Goal: Navigation & Orientation: Understand site structure

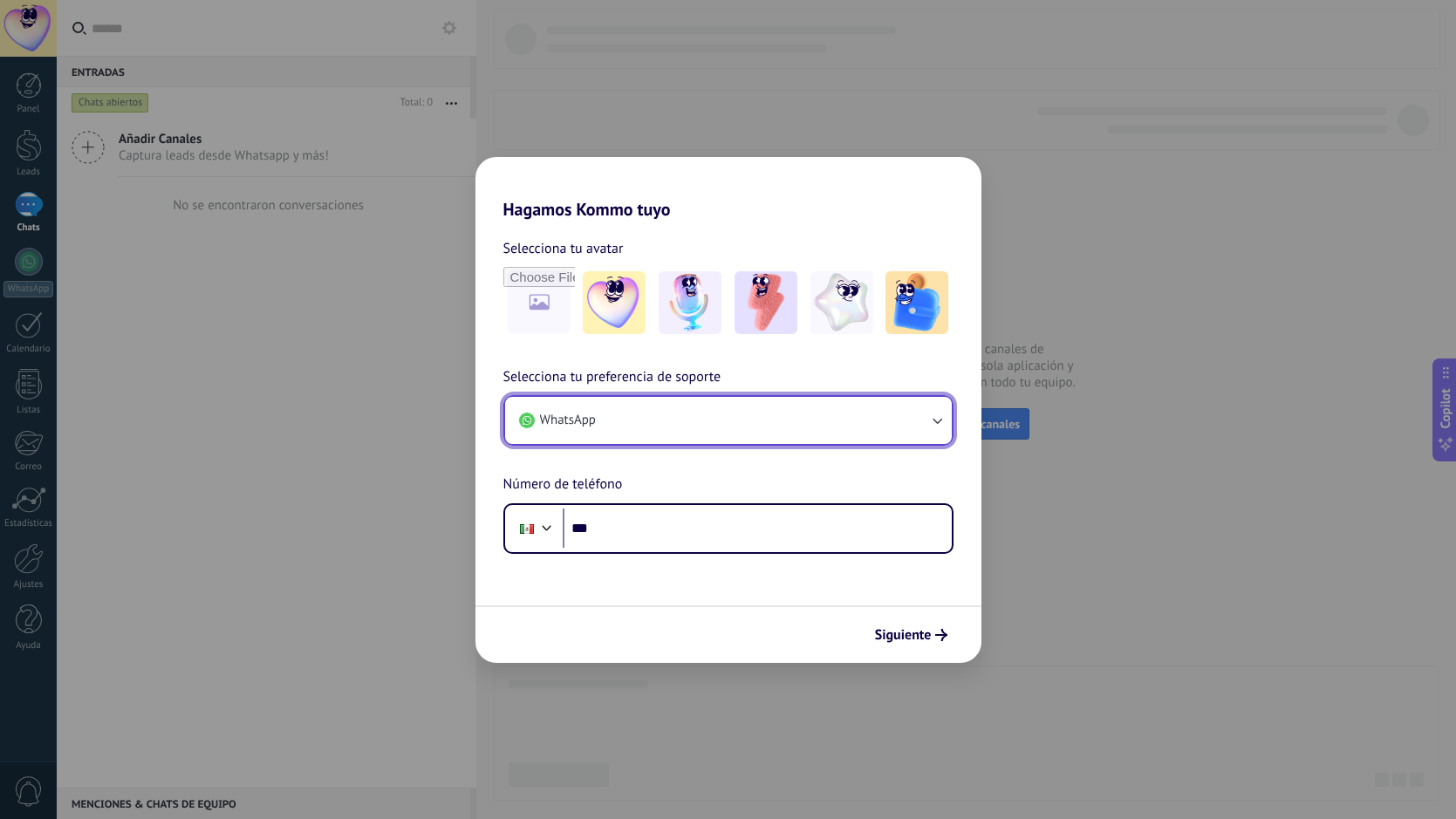
click at [666, 419] on button "WhatsApp" at bounding box center [728, 420] width 447 height 48
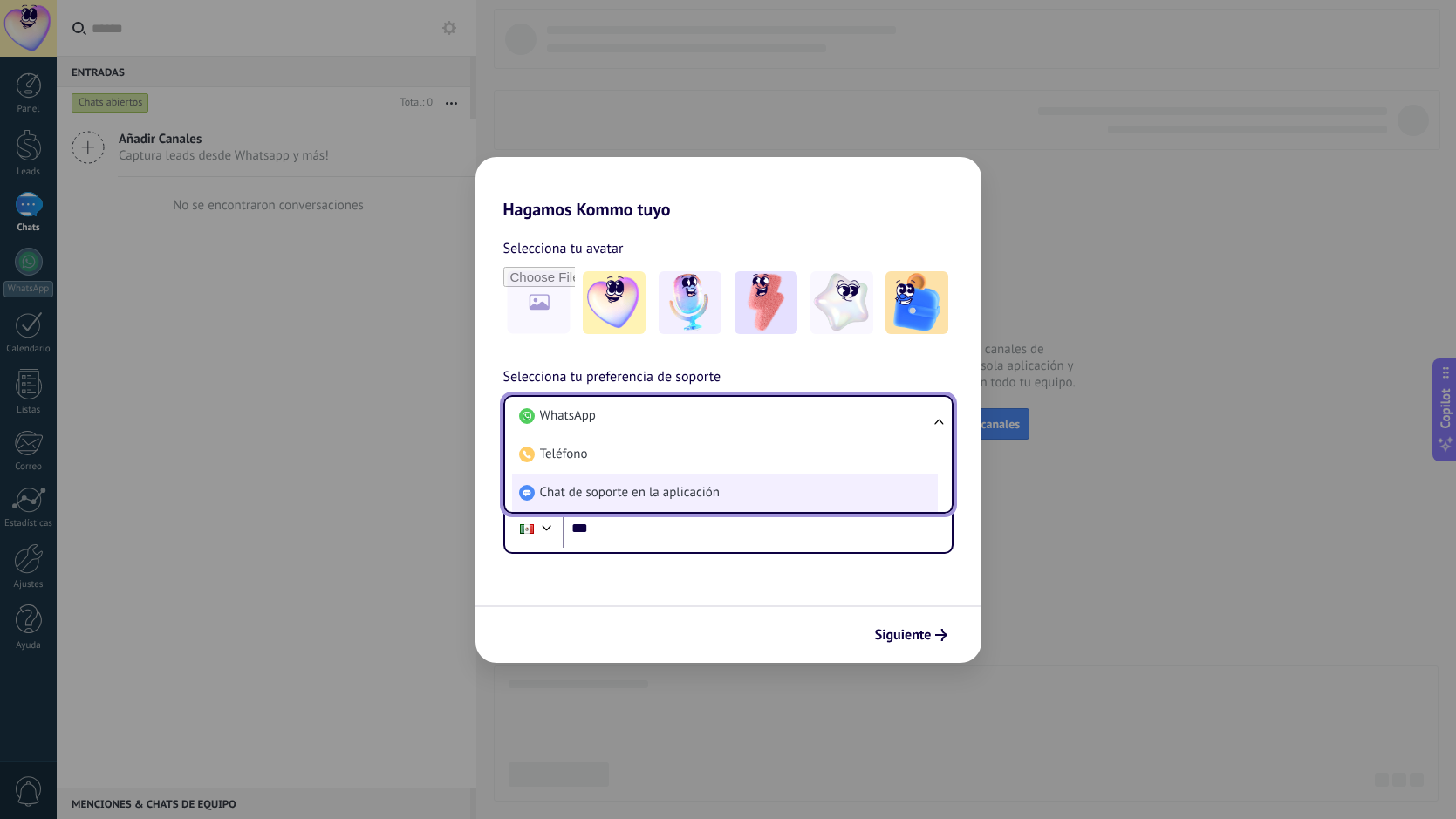
click at [667, 493] on span "Chat de soporte en la aplicación" at bounding box center [629, 493] width 179 height 18
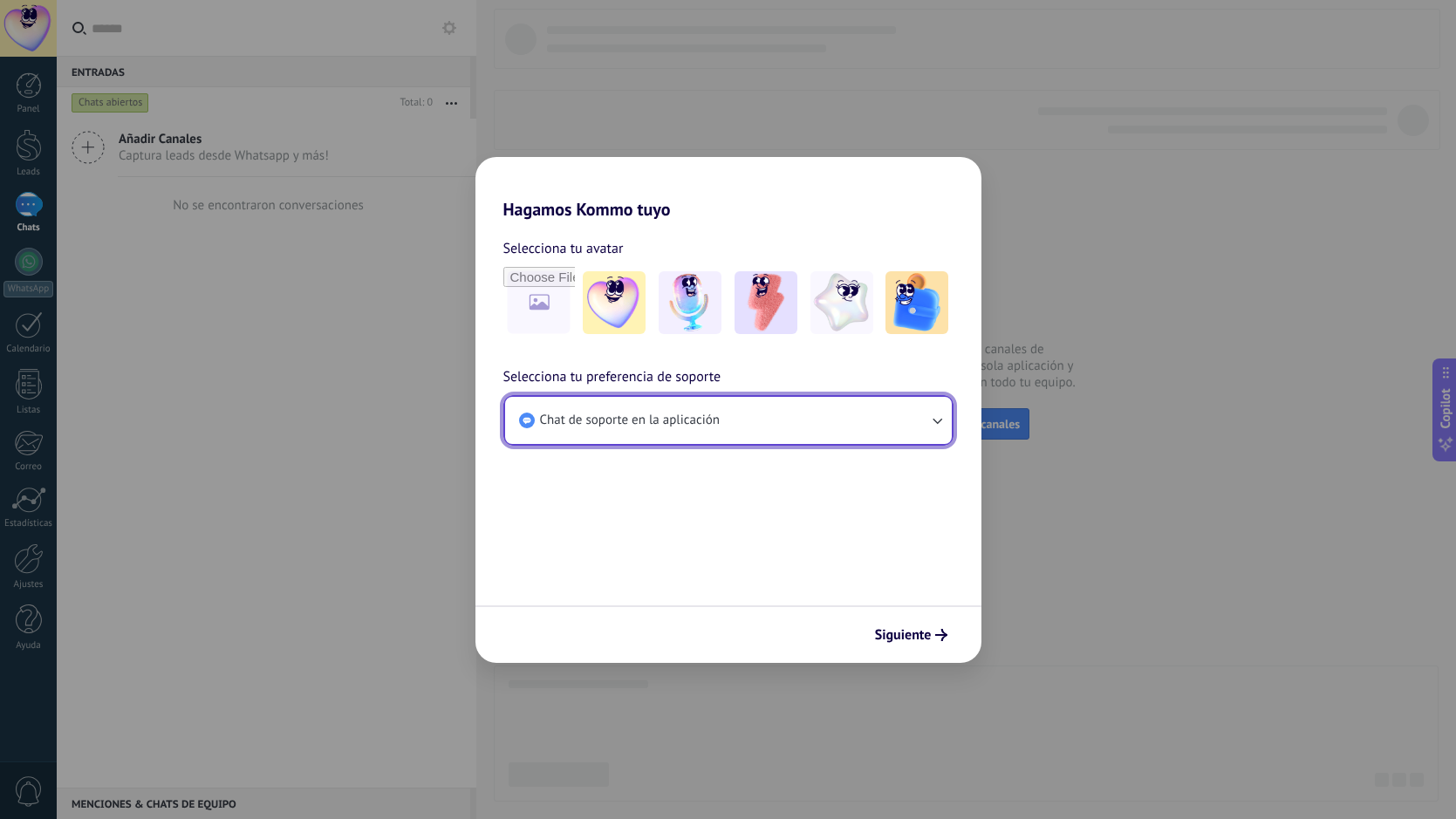
click at [936, 425] on icon "button" at bounding box center [937, 420] width 18 height 18
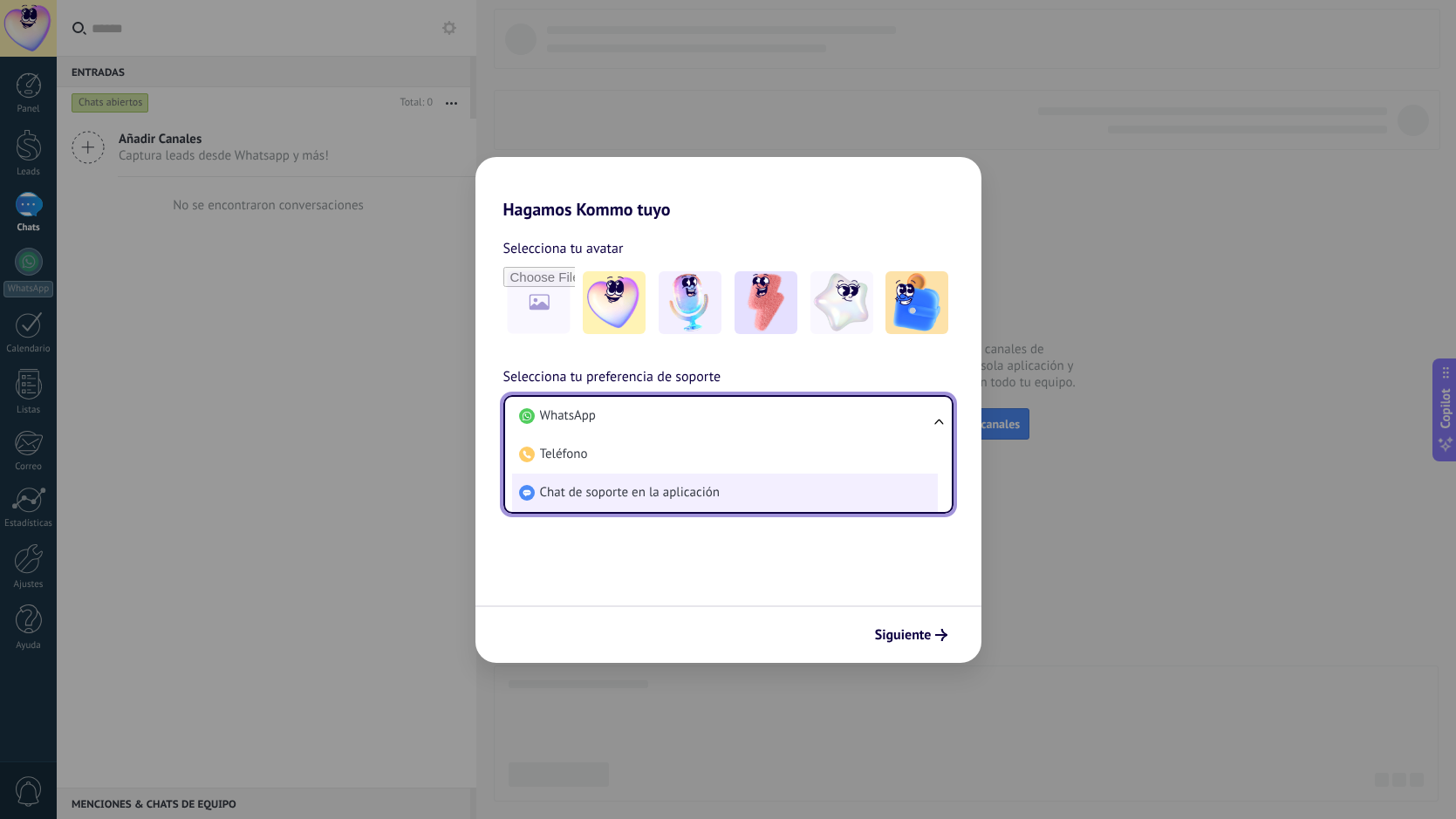
click at [633, 494] on span "Chat de soporte en la aplicación" at bounding box center [629, 493] width 179 height 18
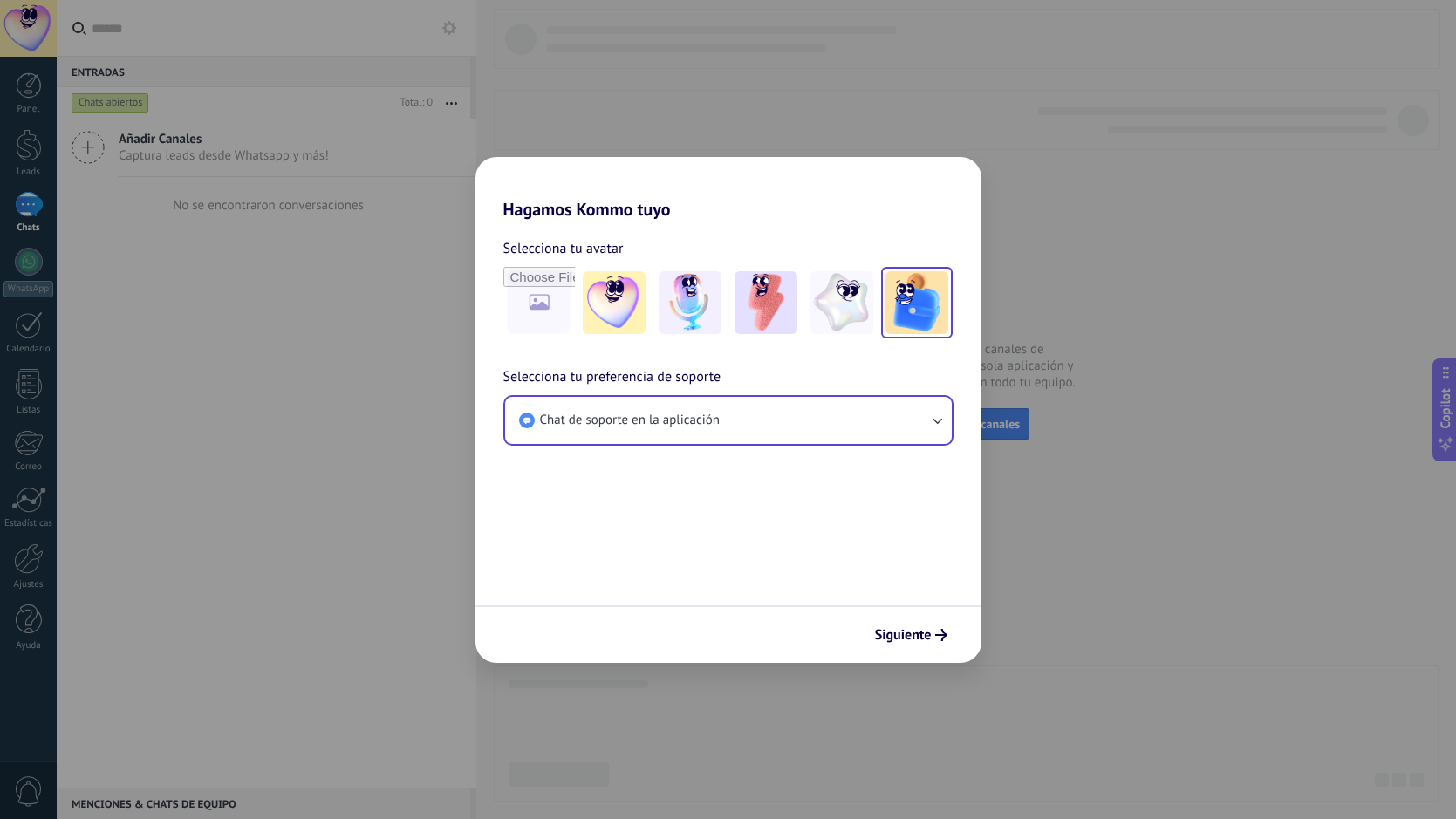
click at [918, 304] on img at bounding box center [916, 302] width 62 height 62
click at [905, 636] on span "Siguiente" at bounding box center [903, 635] width 56 height 12
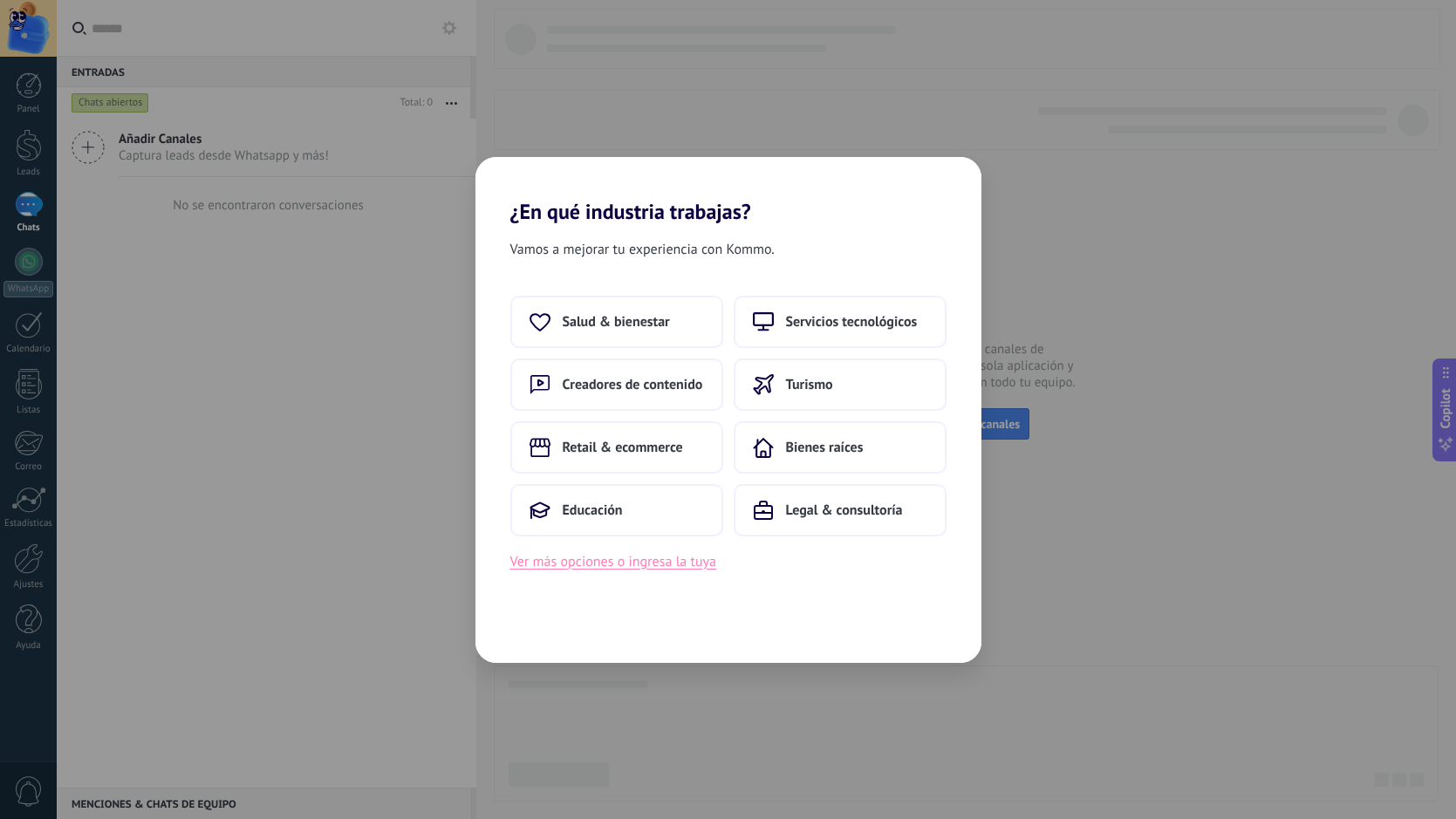
click at [616, 565] on button "Ver más opciones o ingresa la tuya" at bounding box center [614, 561] width 206 height 23
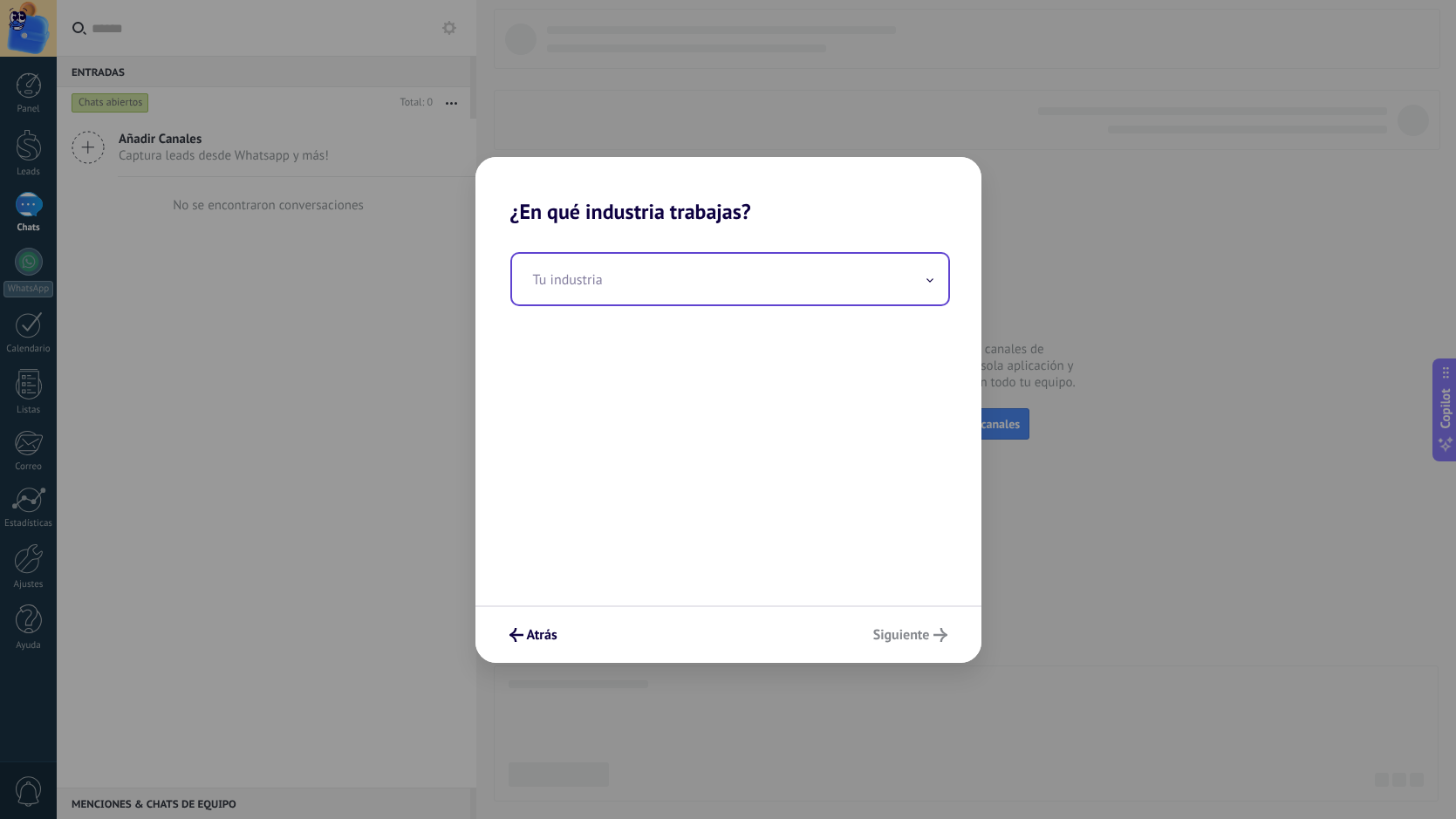
click at [672, 282] on input "text" at bounding box center [730, 279] width 436 height 51
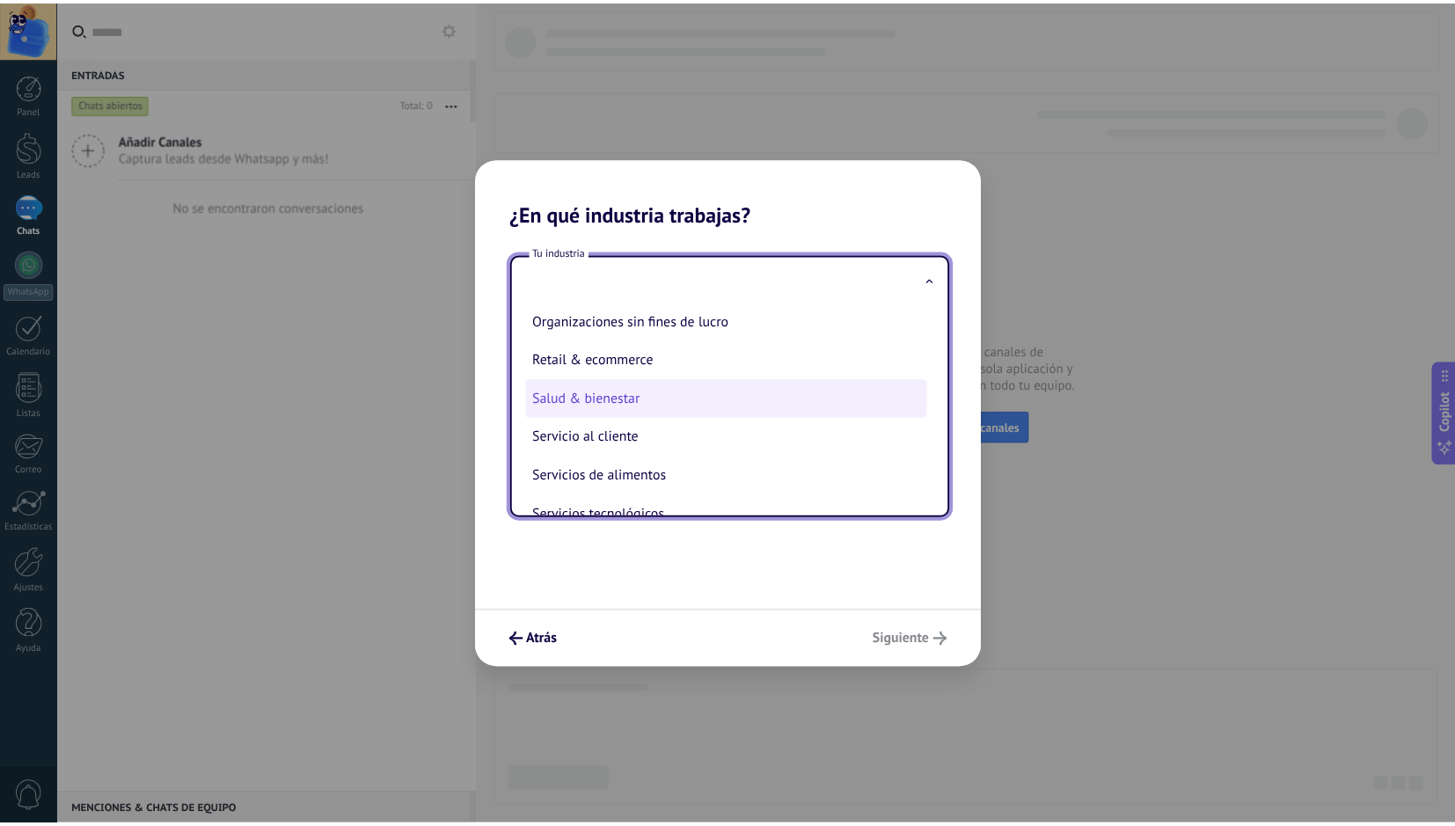
scroll to position [301, 0]
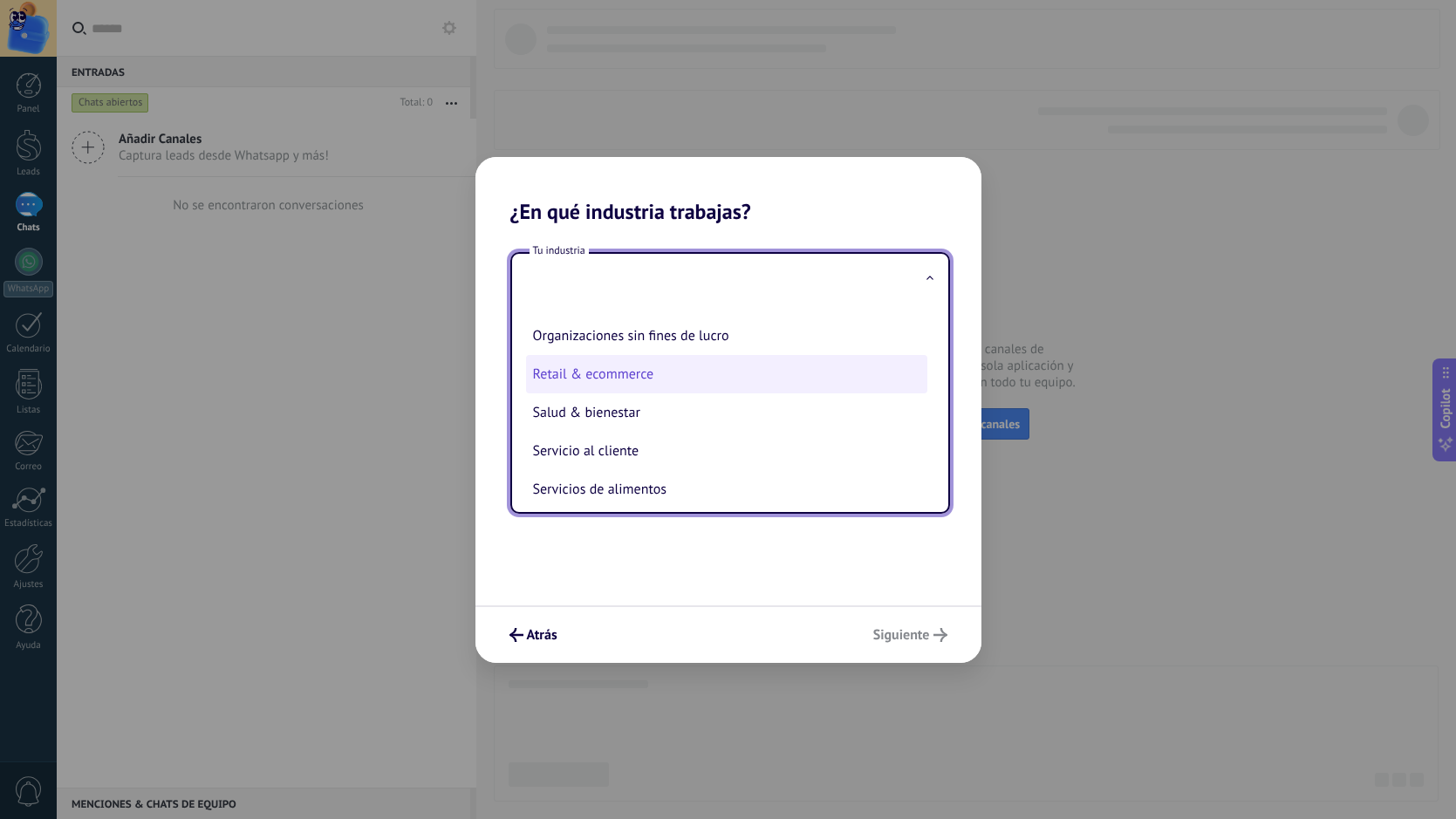
click at [694, 367] on li "Retail & ecommerce" at bounding box center [727, 374] width 401 height 39
type input "**********"
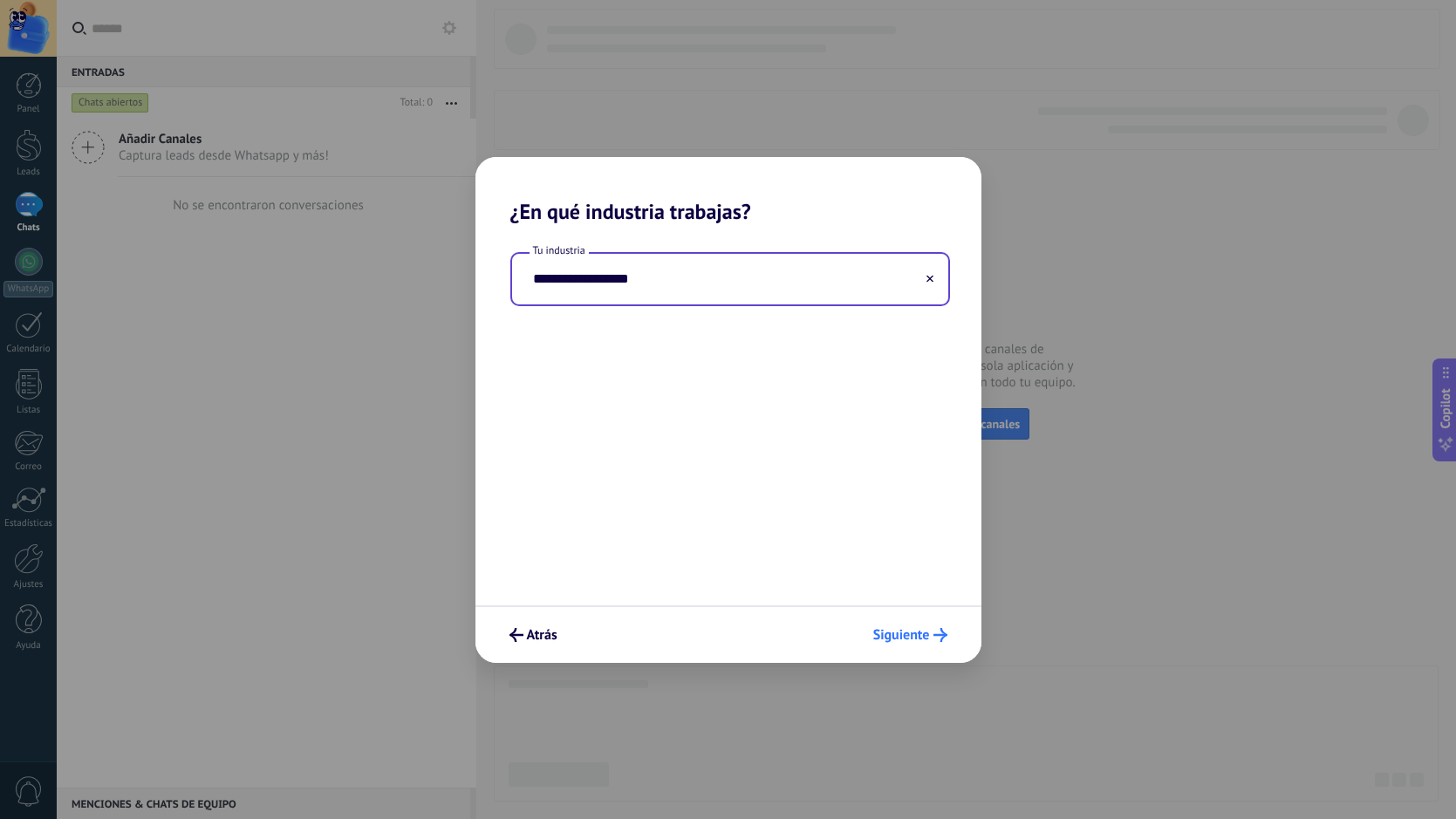
click at [917, 636] on span "Siguiente" at bounding box center [901, 635] width 56 height 12
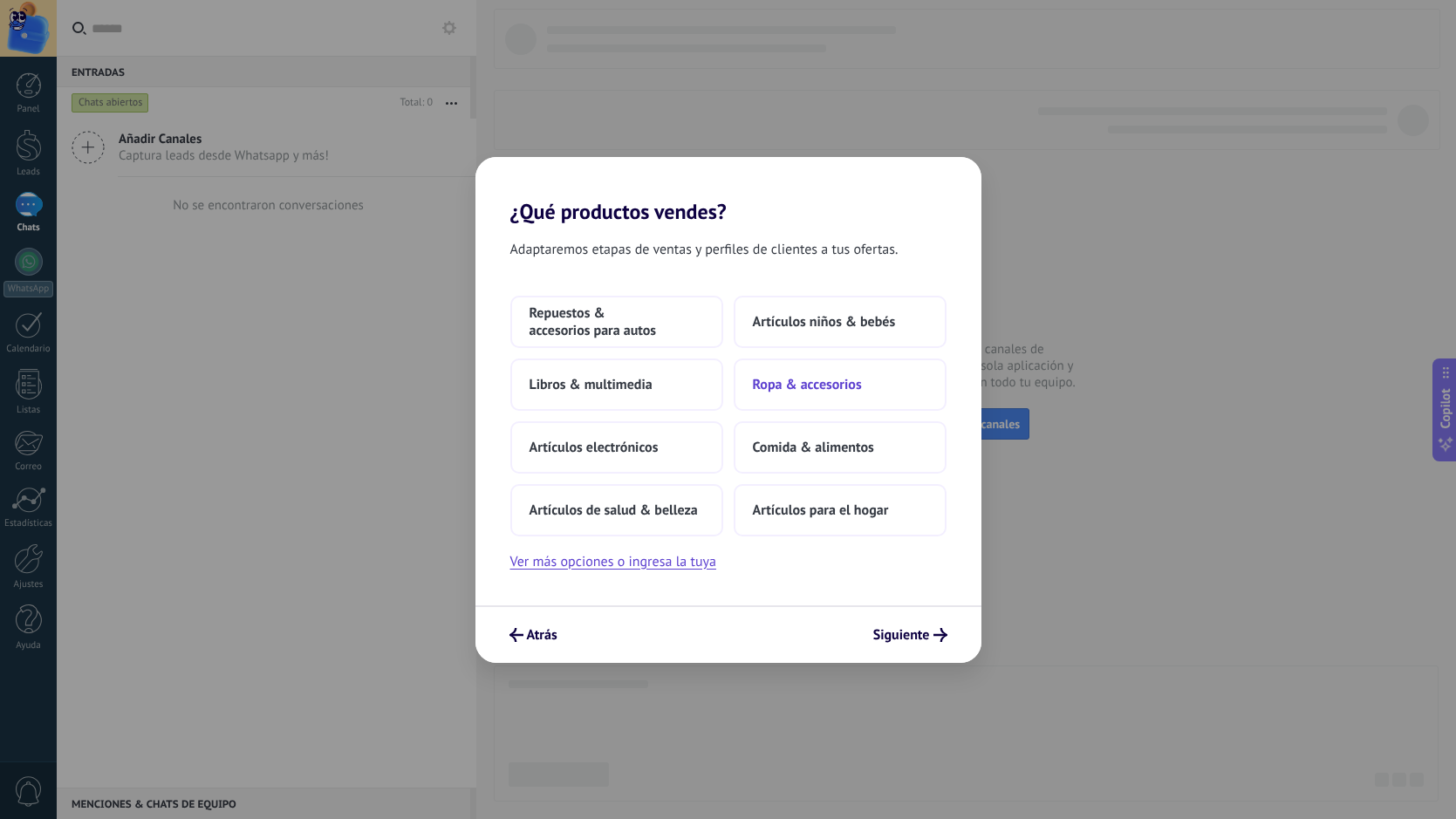
click at [868, 382] on button "Ropa & accesorios" at bounding box center [840, 385] width 213 height 53
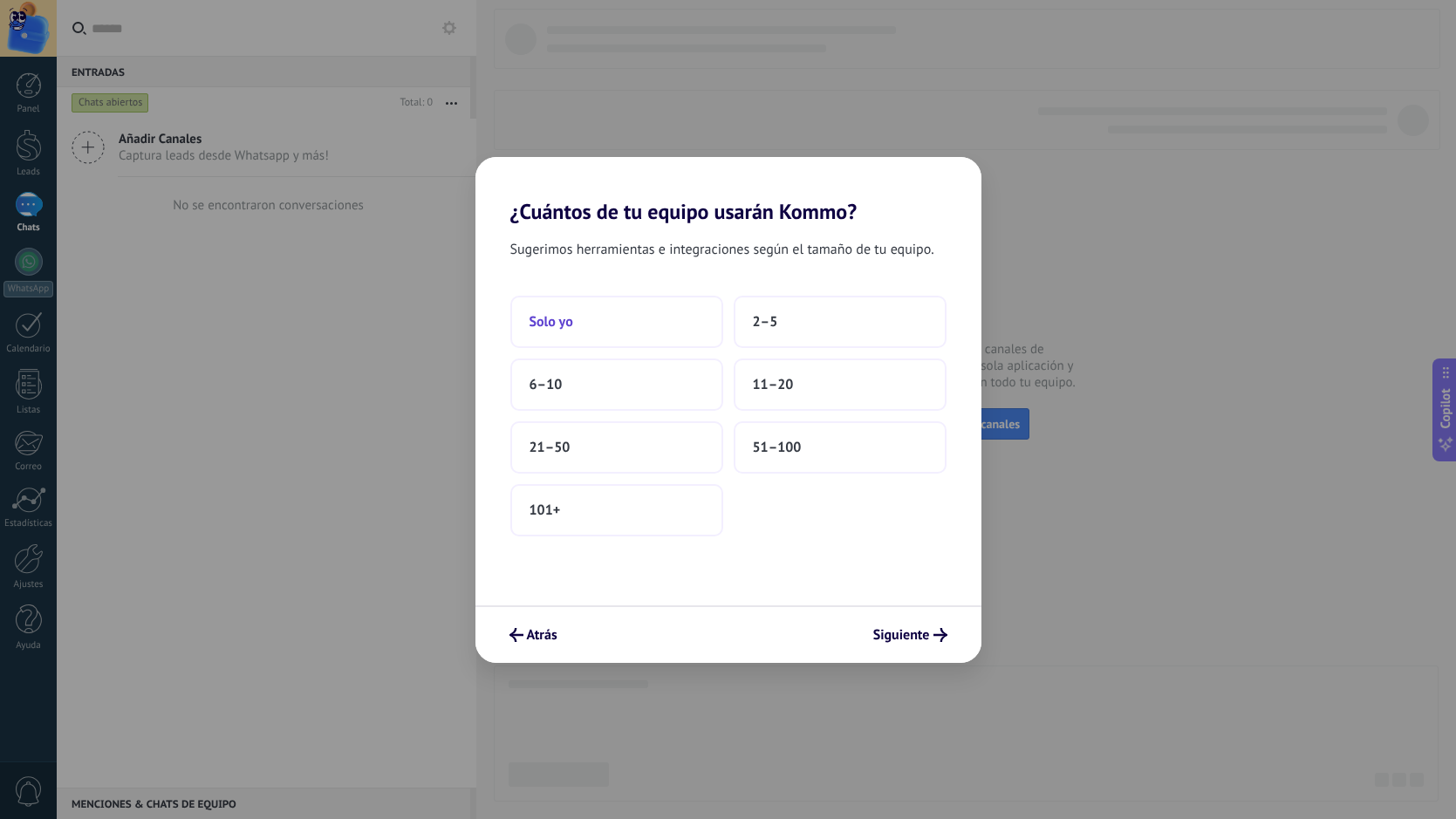
click at [605, 325] on button "Solo yo" at bounding box center [616, 321] width 213 height 53
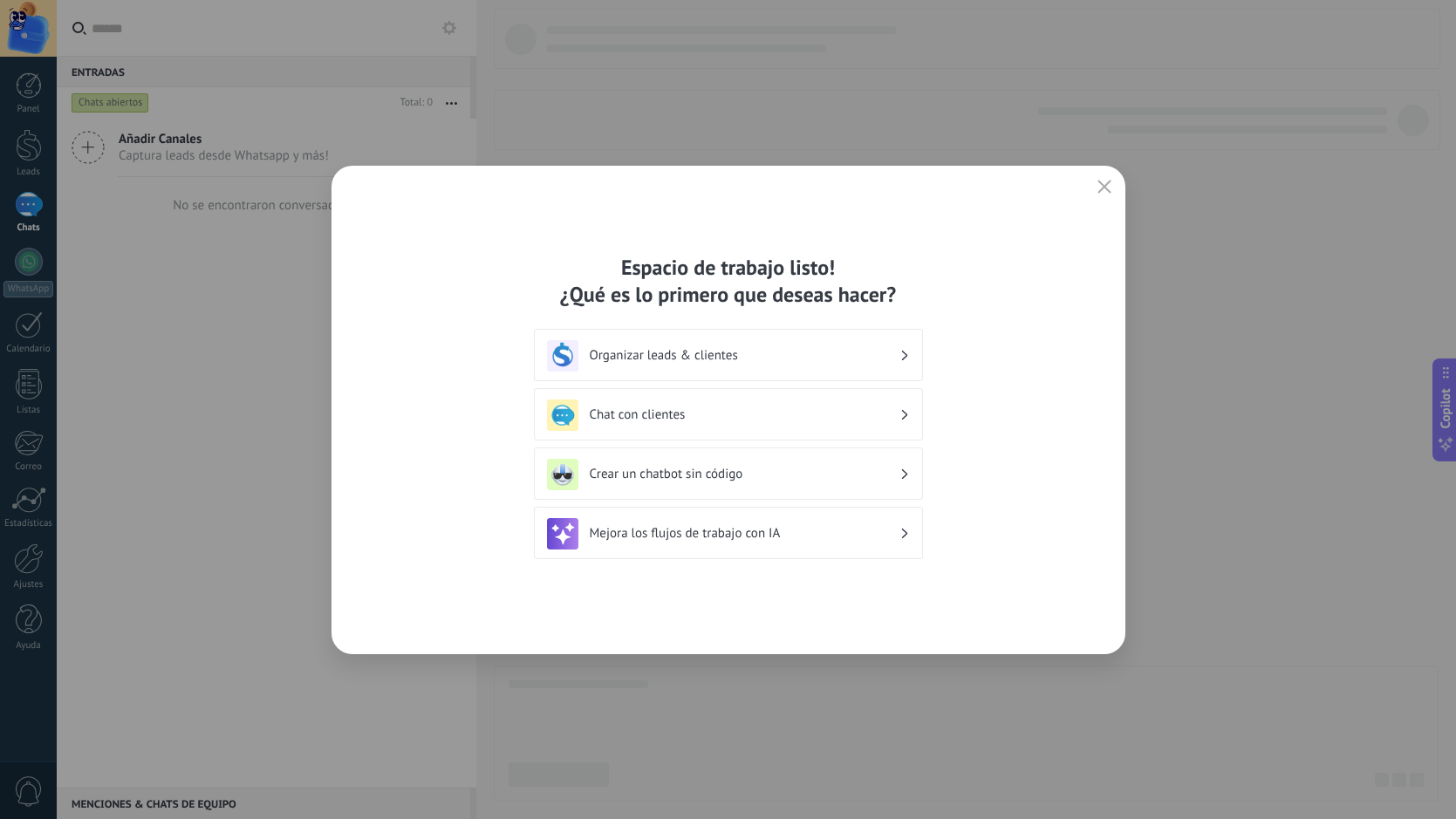
click at [756, 352] on h3 "Organizar leads & clientes" at bounding box center [744, 355] width 309 height 17
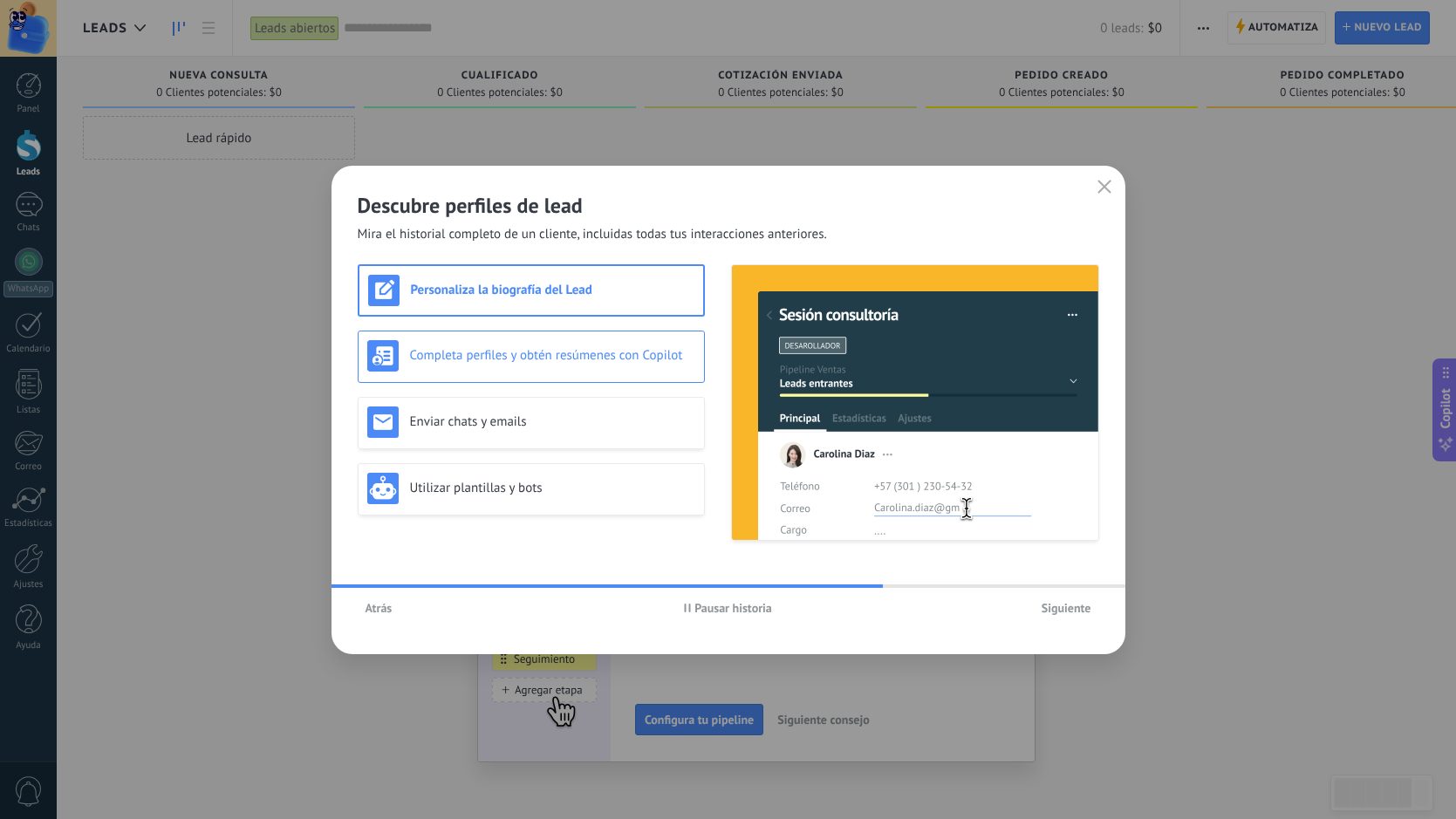
click at [542, 350] on h3 "Completa perfiles y obtén resúmenes con Copilot" at bounding box center [553, 355] width 285 height 17
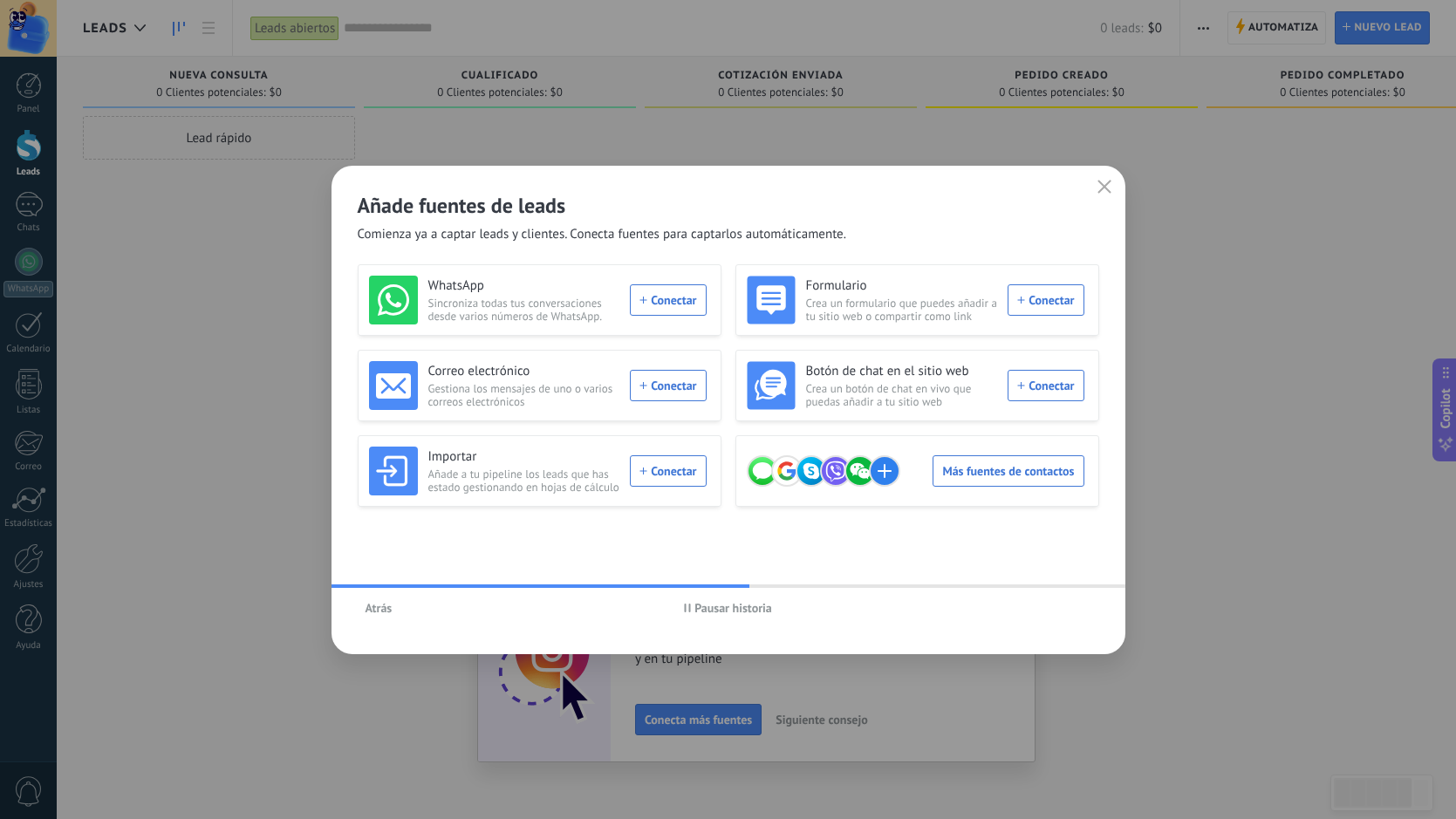
click at [720, 610] on span "Pausar historia" at bounding box center [732, 608] width 77 height 12
click at [1108, 189] on icon "button" at bounding box center [1104, 186] width 14 height 14
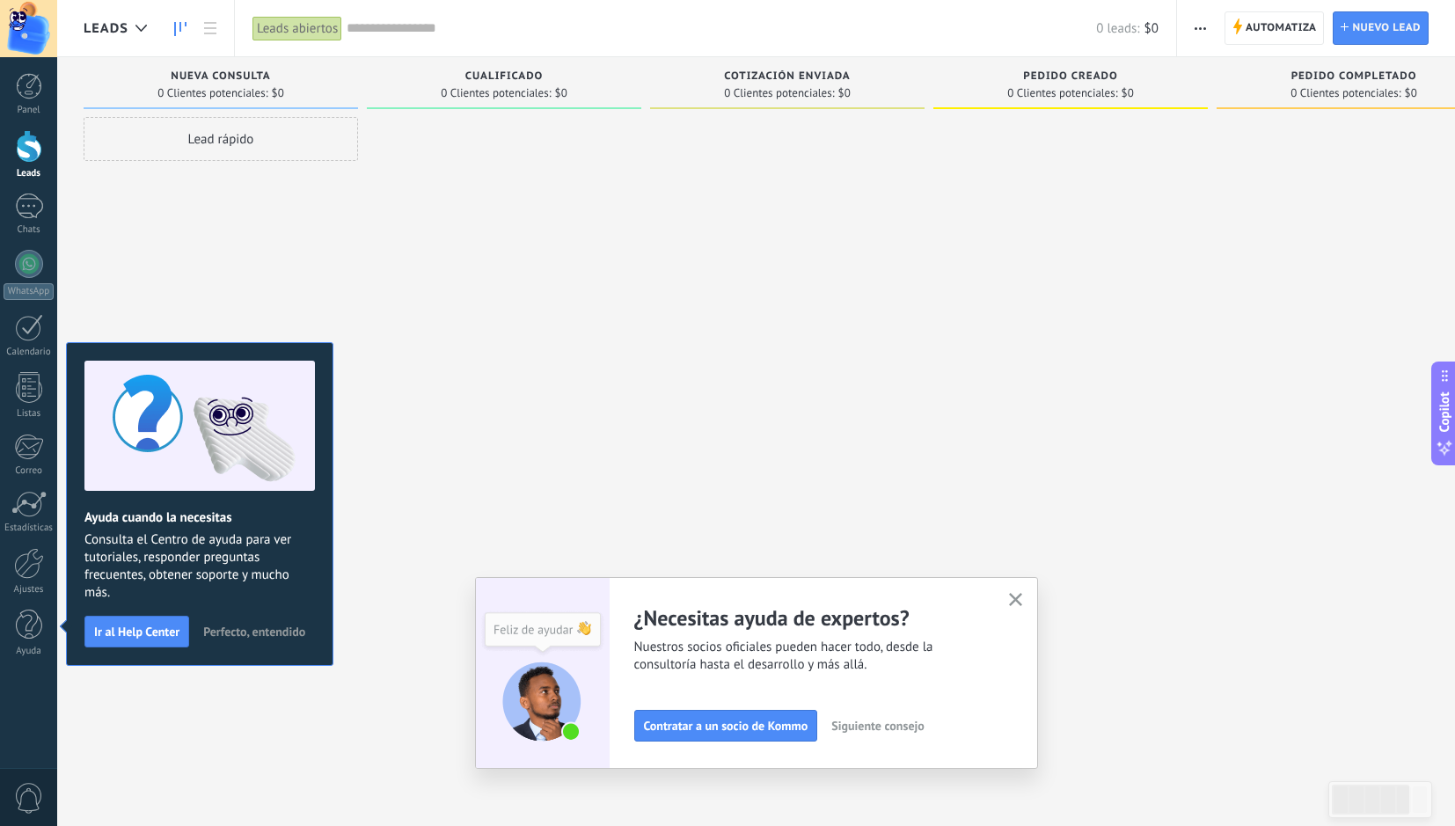
click at [1023, 598] on use "button" at bounding box center [1015, 599] width 13 height 13
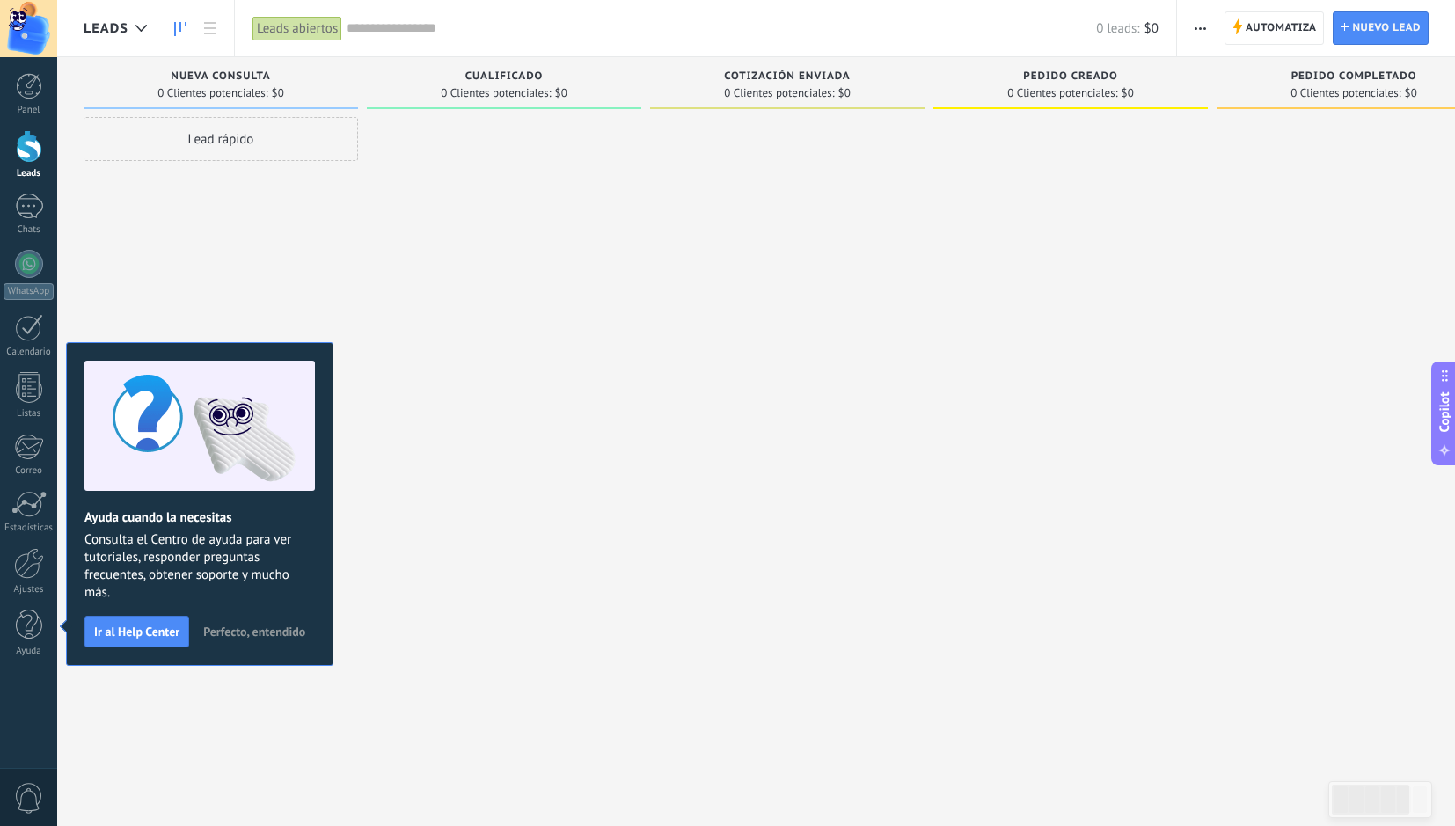
click at [244, 630] on span "Perfecto, entendido" at bounding box center [254, 632] width 102 height 12
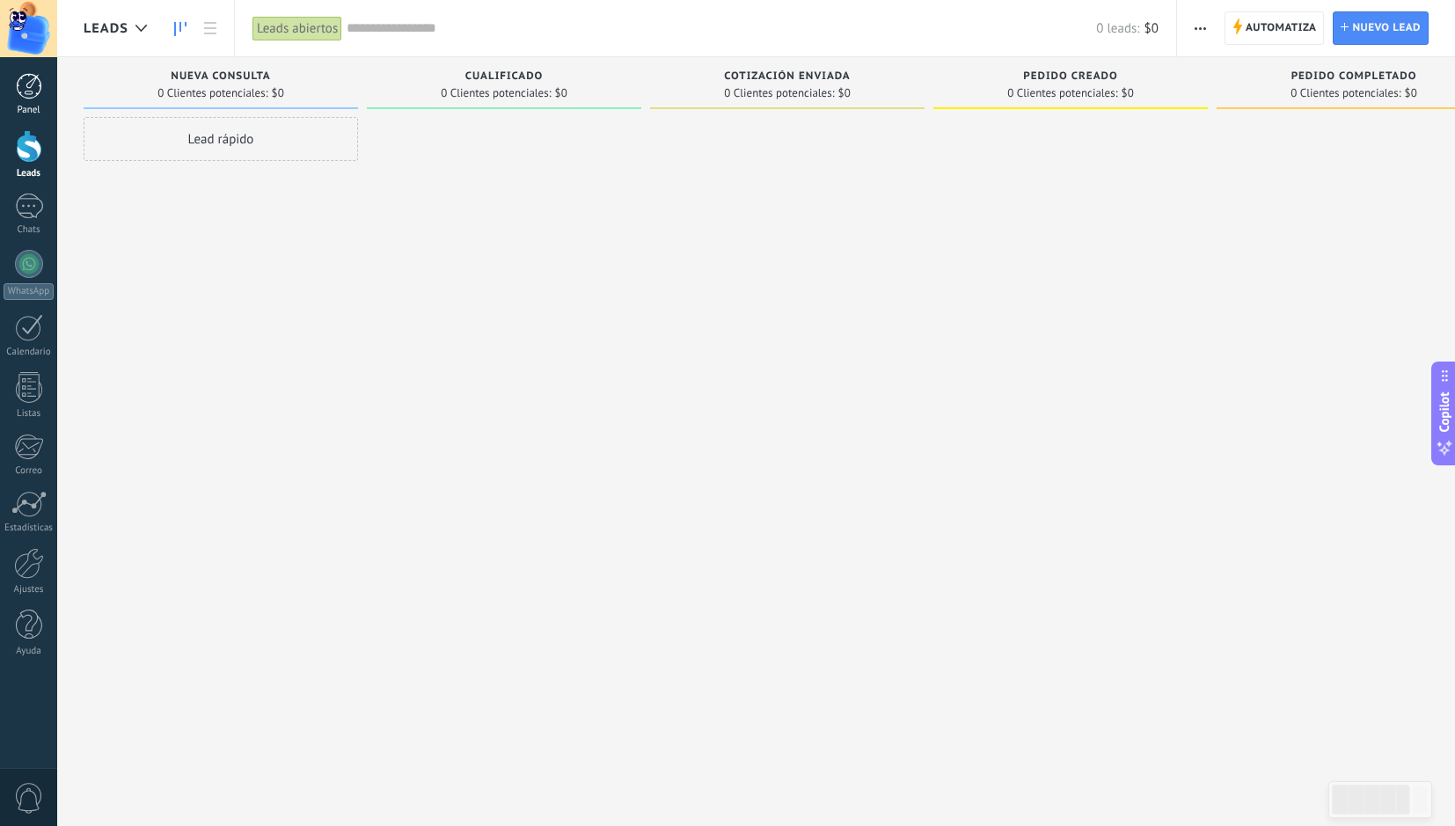
click at [27, 90] on div at bounding box center [29, 86] width 26 height 26
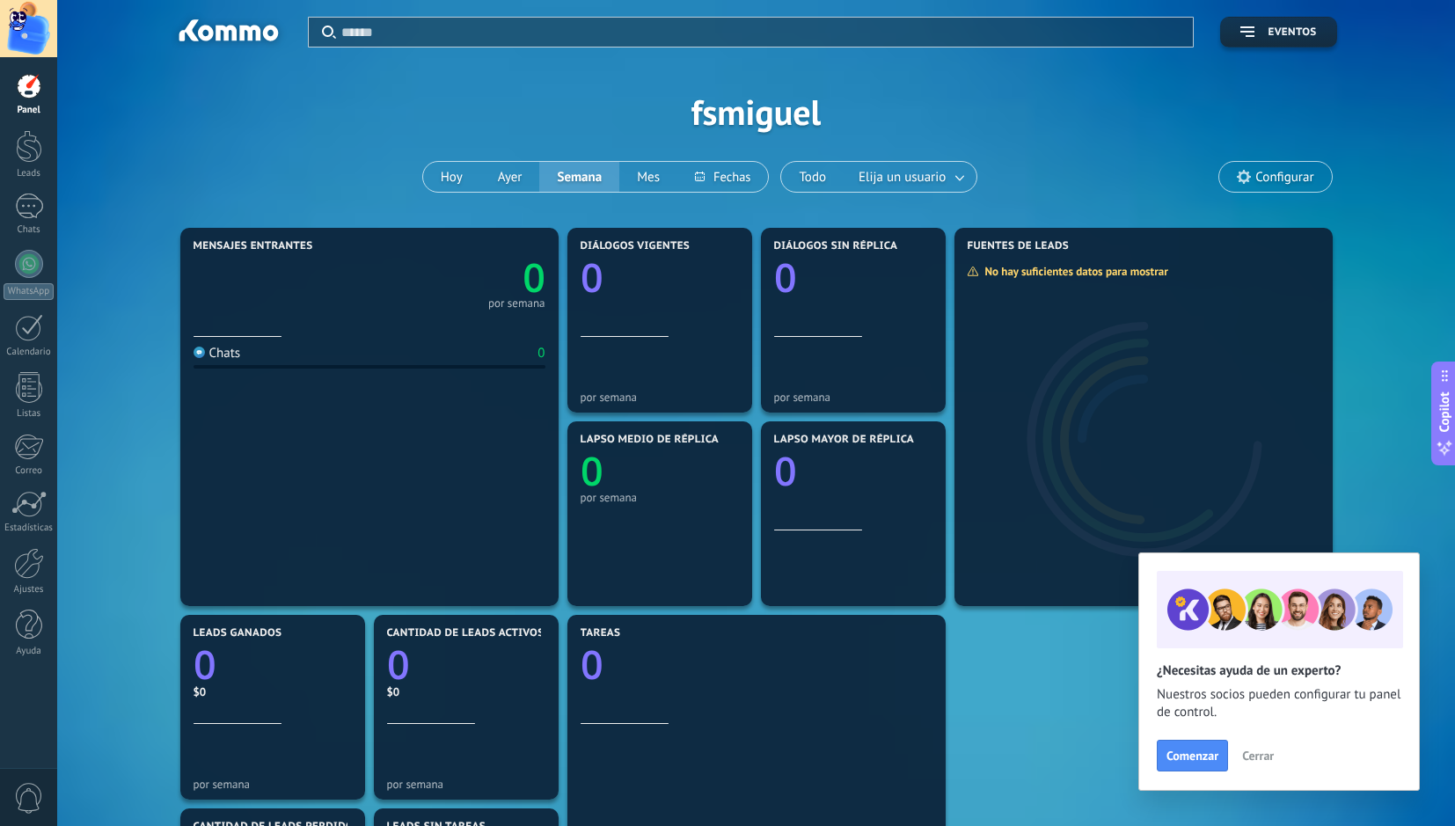
click at [1256, 751] on span "Cerrar" at bounding box center [1258, 756] width 32 height 12
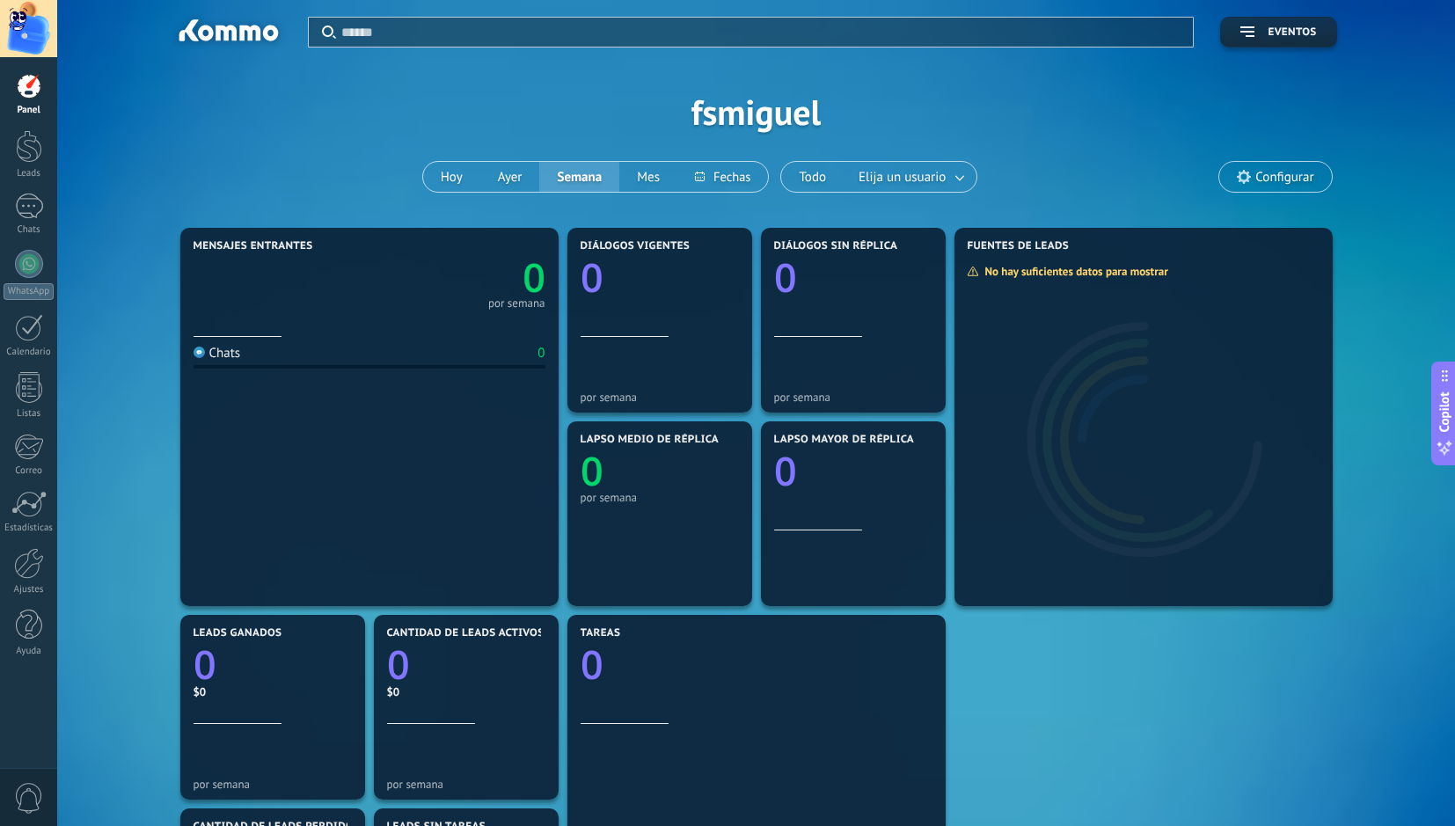
click at [24, 85] on div at bounding box center [29, 86] width 26 height 26
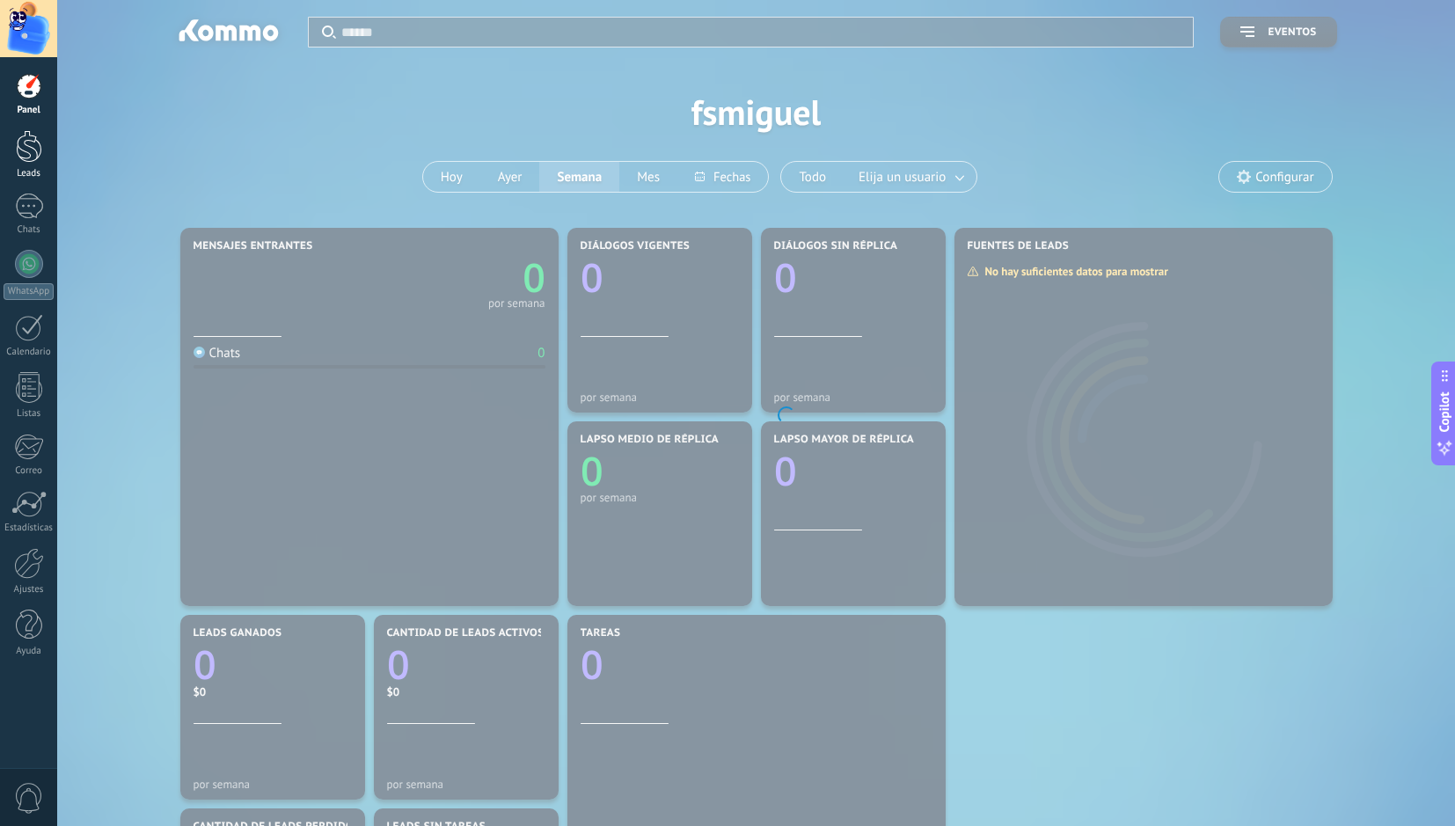
click at [22, 160] on div at bounding box center [29, 146] width 26 height 33
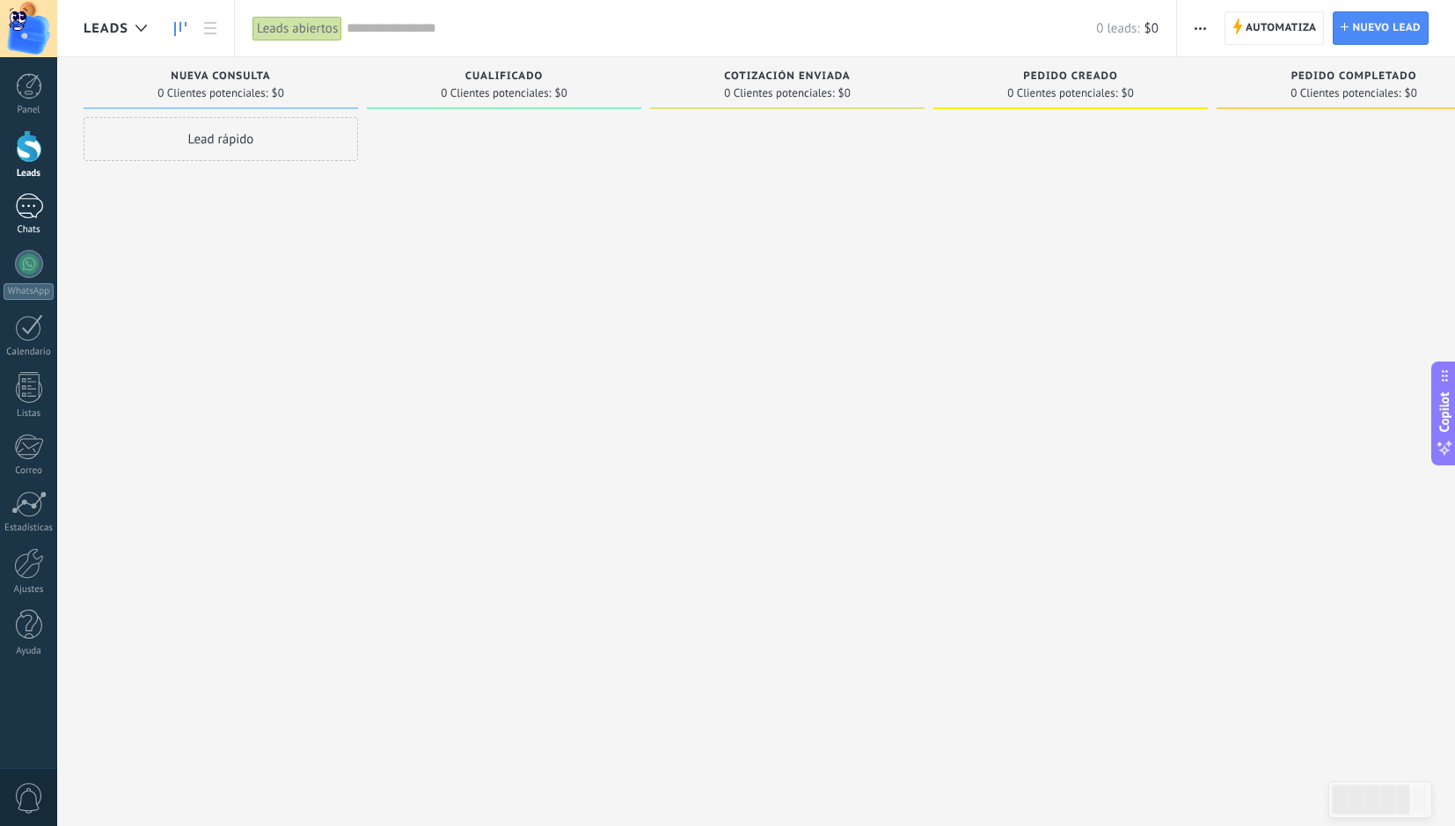
click at [28, 213] on div at bounding box center [29, 207] width 28 height 26
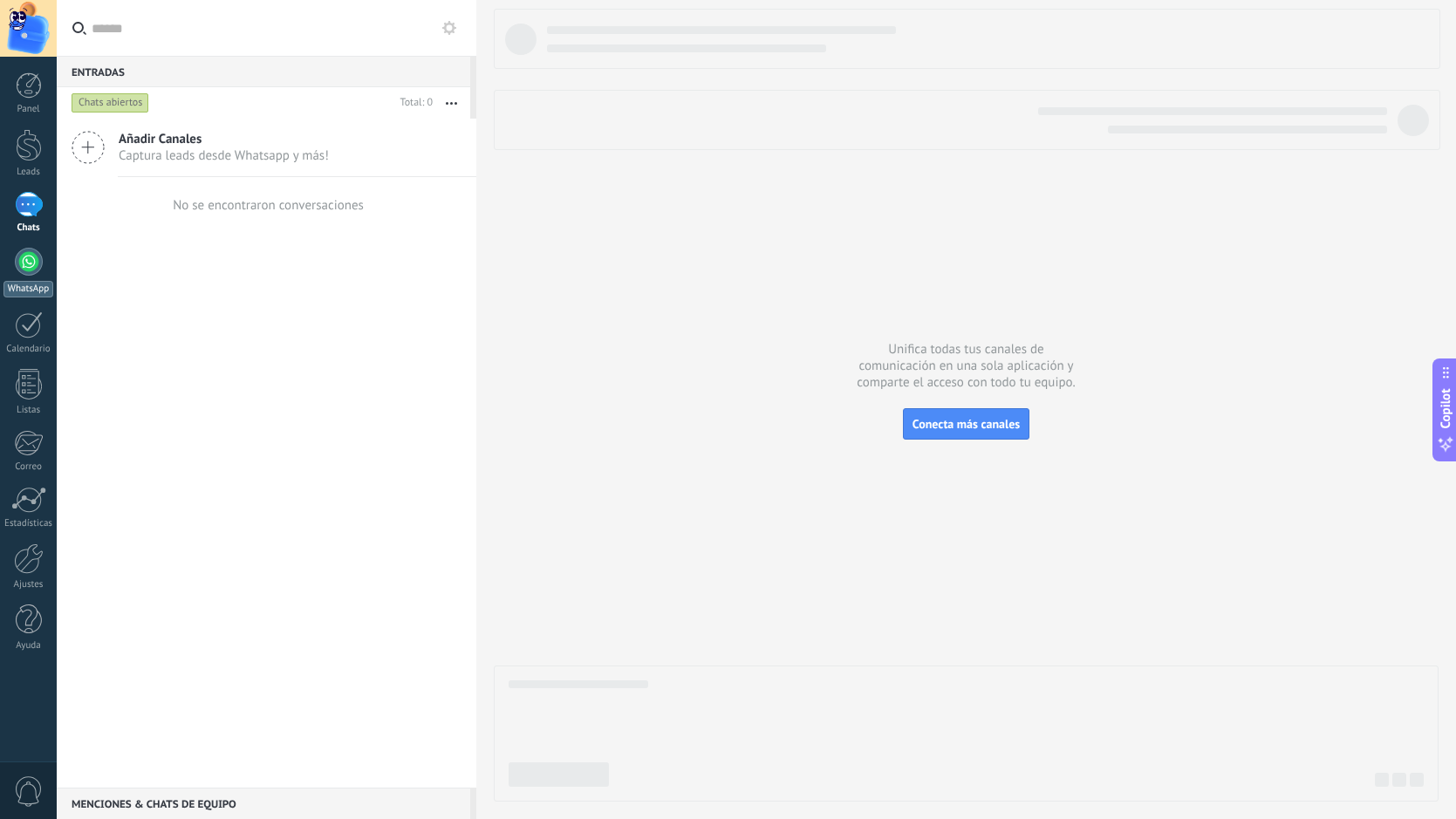
click at [24, 267] on div at bounding box center [29, 262] width 28 height 28
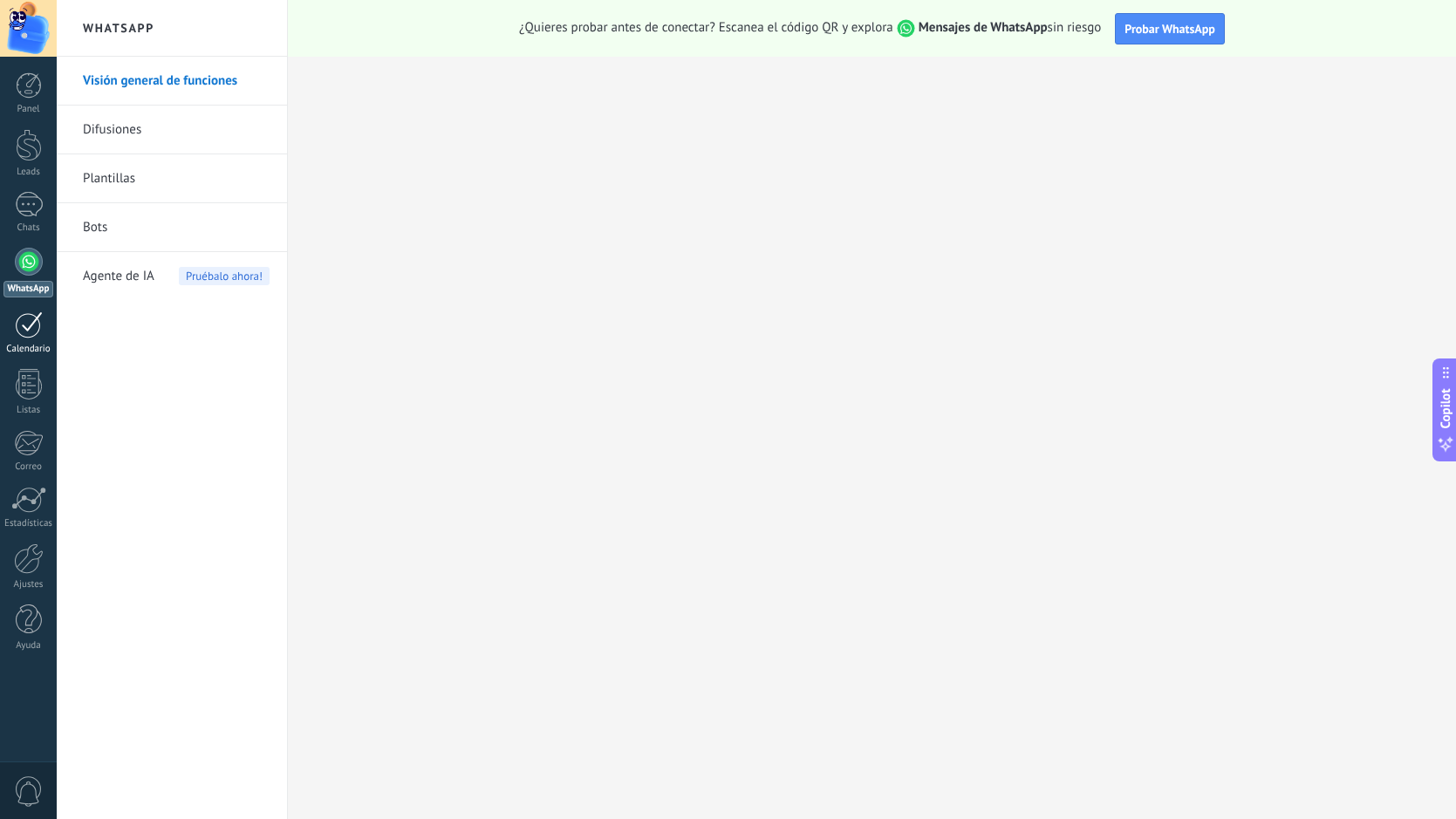
click at [20, 332] on div at bounding box center [29, 324] width 28 height 27
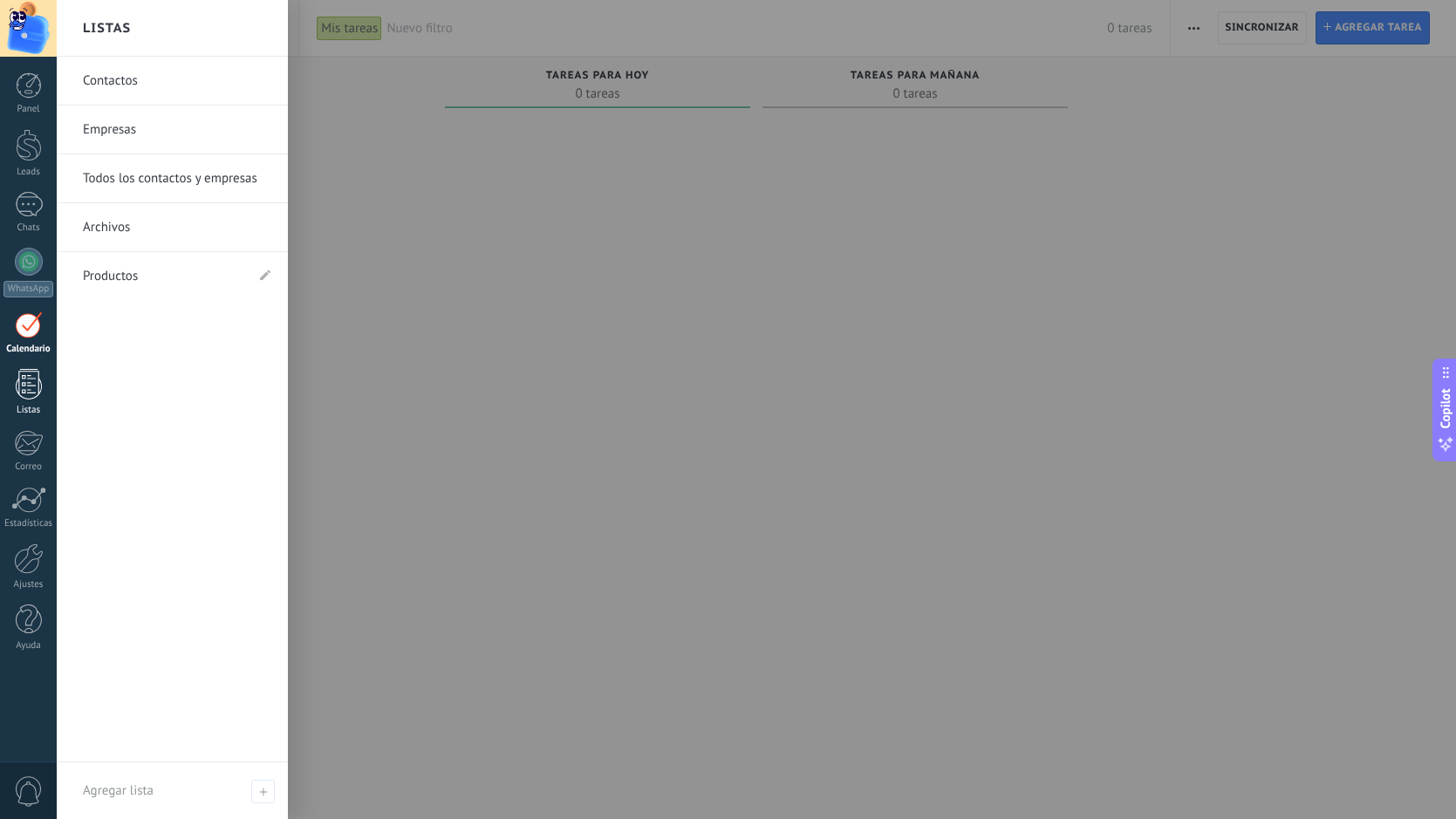
click at [33, 397] on div at bounding box center [29, 384] width 26 height 31
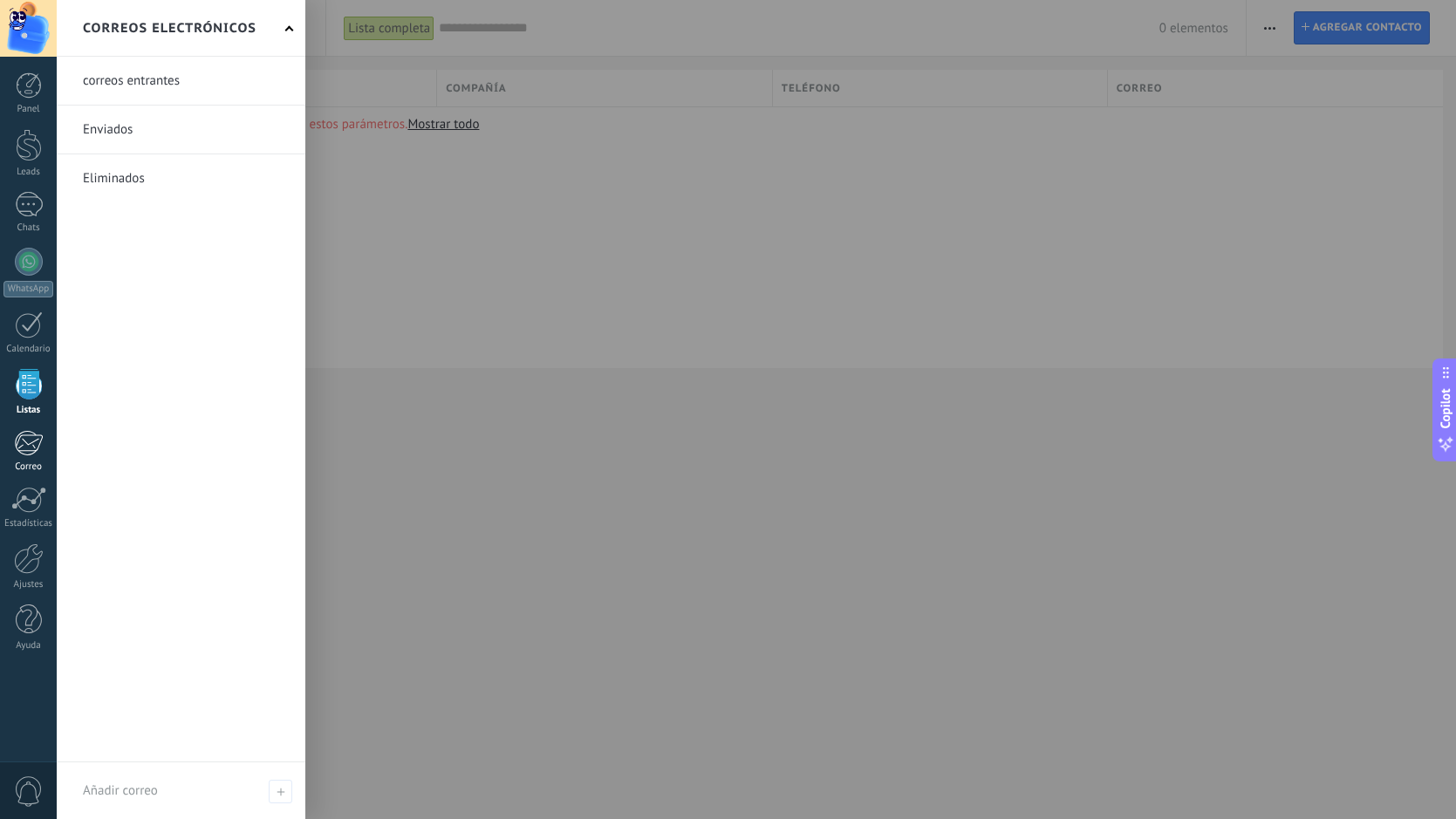
click at [27, 445] on div at bounding box center [28, 443] width 29 height 26
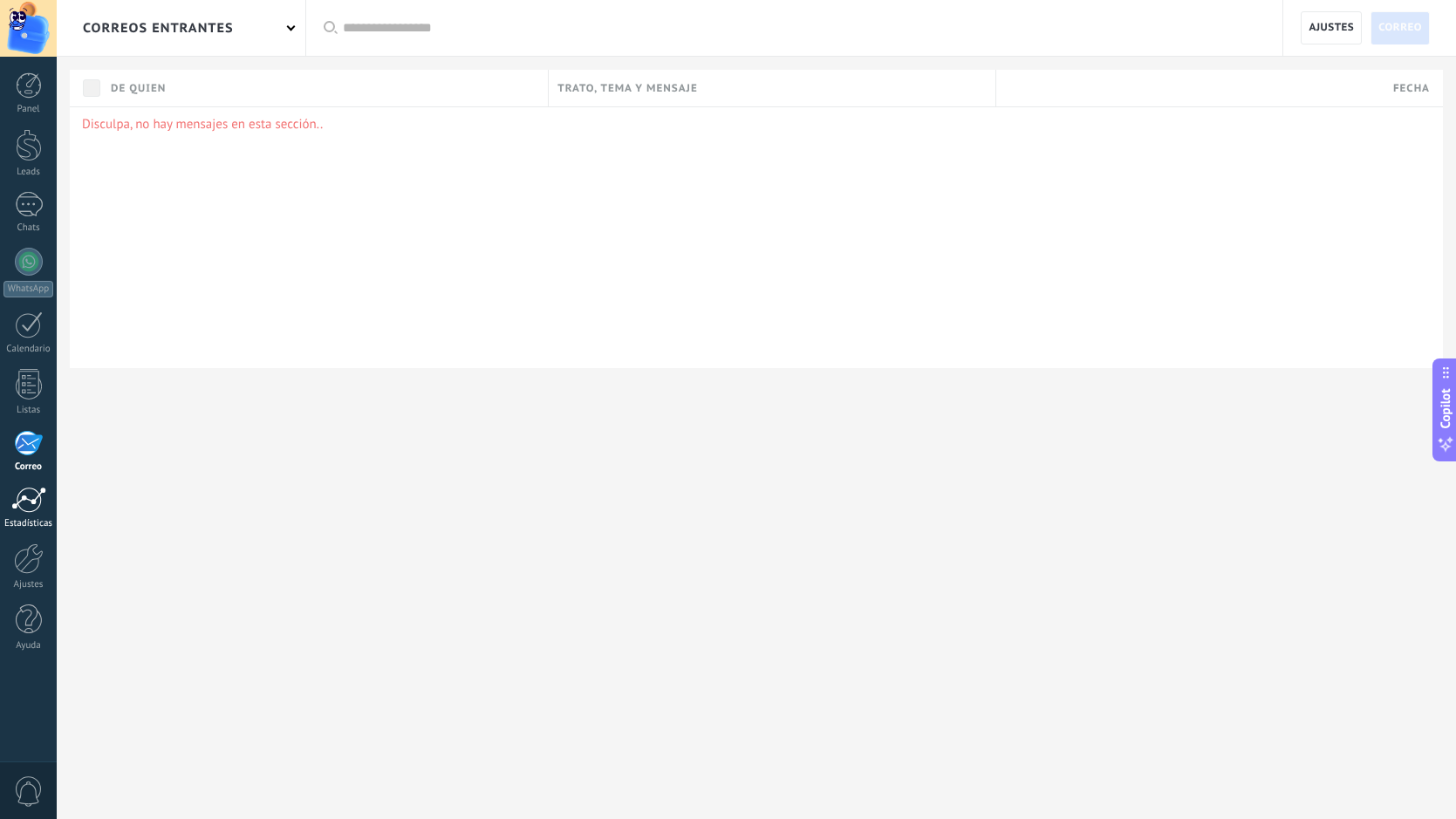
click at [29, 501] on div at bounding box center [28, 500] width 35 height 26
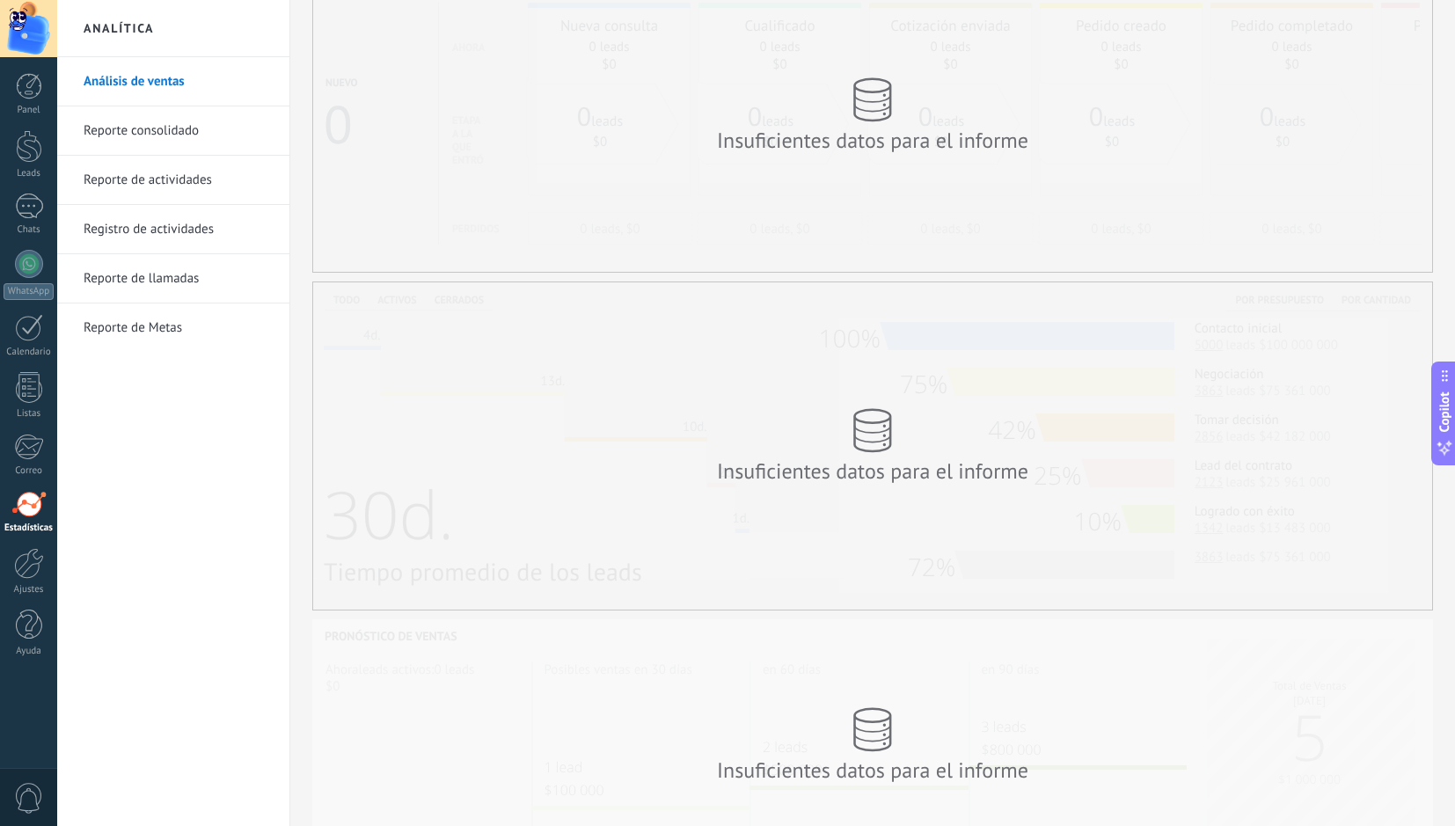
scroll to position [202, 0]
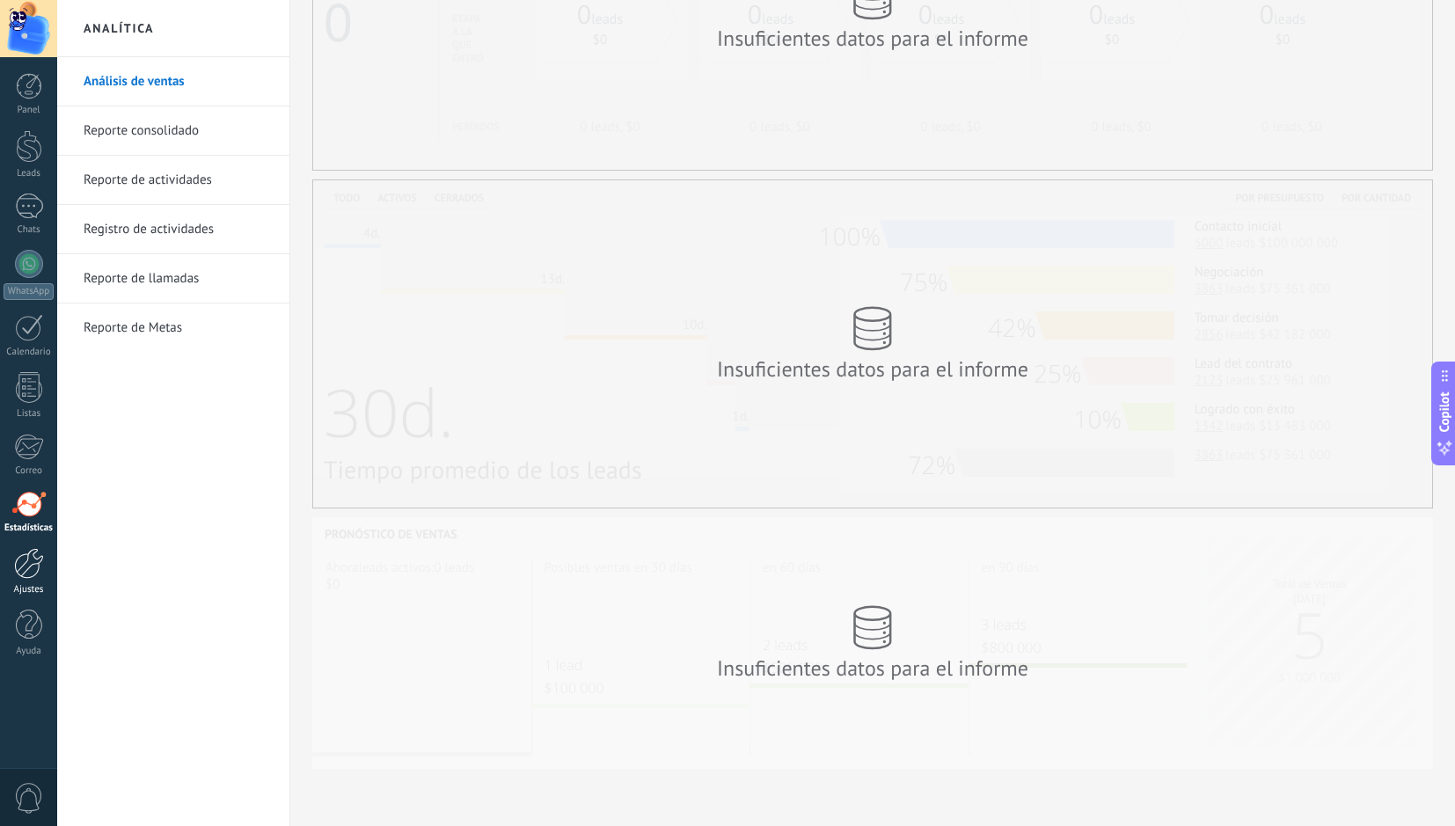
click at [11, 562] on link "Ajustes" at bounding box center [28, 572] width 57 height 48
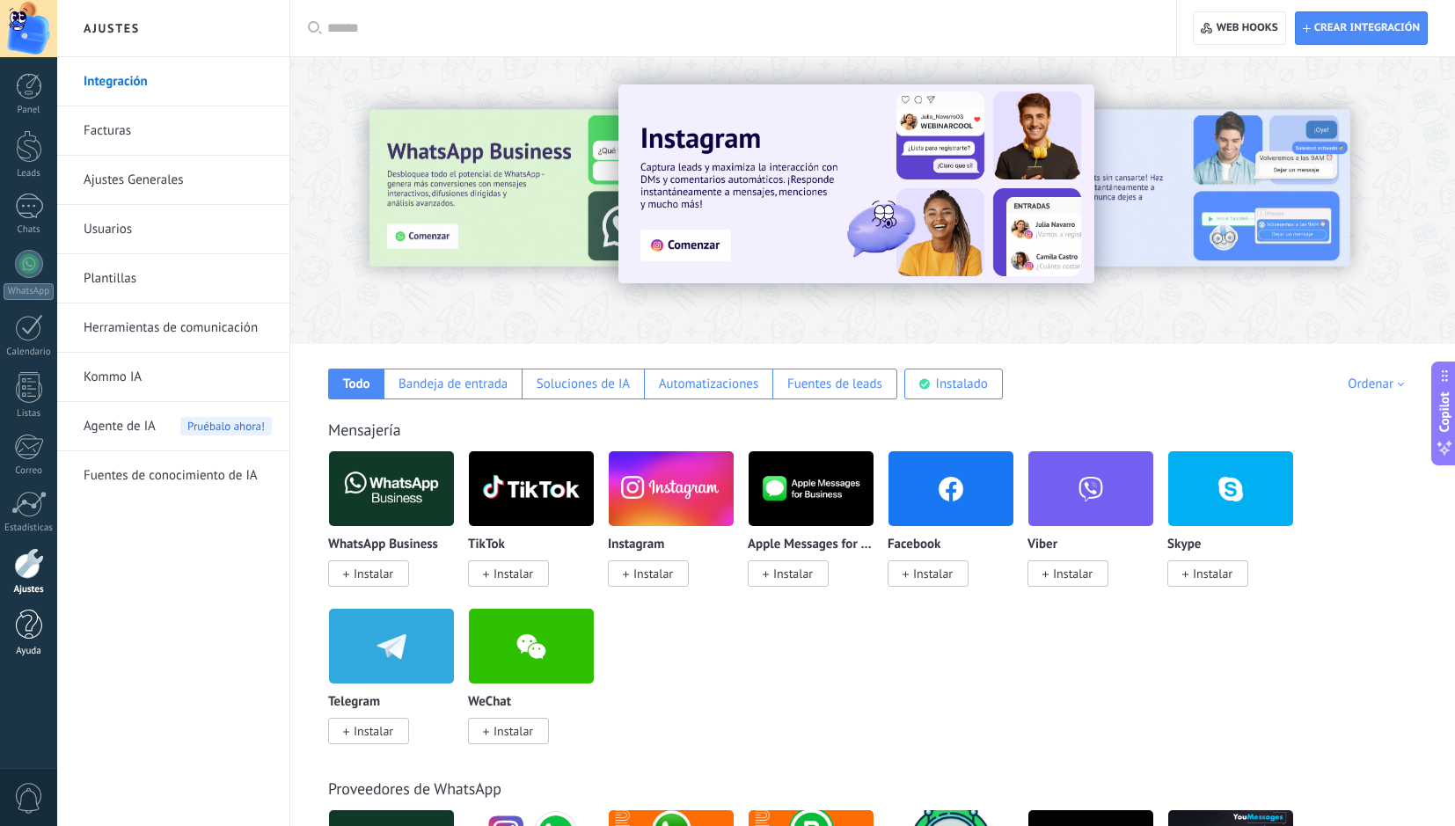
click at [29, 626] on div at bounding box center [29, 625] width 26 height 31
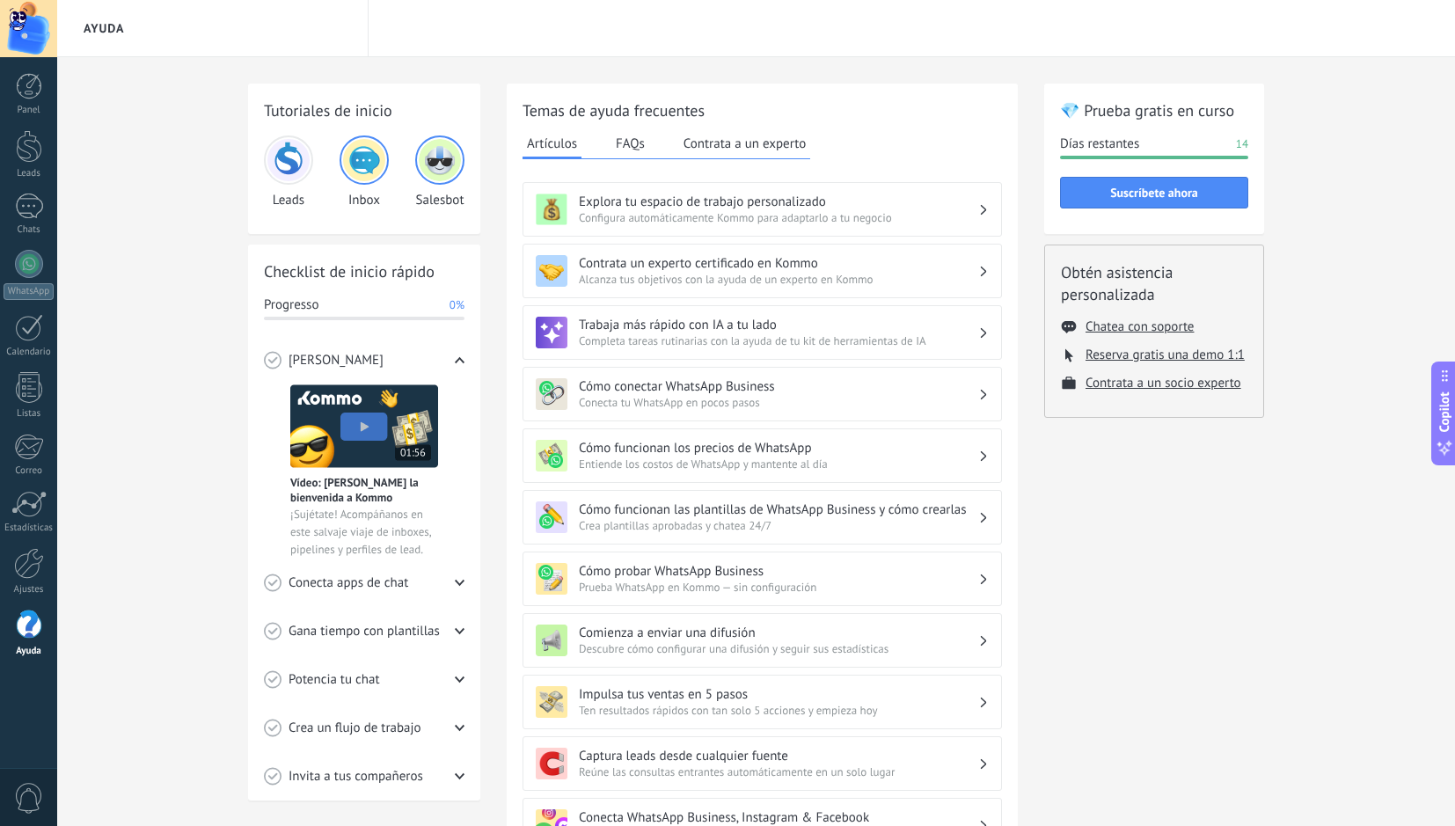
click at [32, 799] on span "0" at bounding box center [29, 798] width 30 height 31
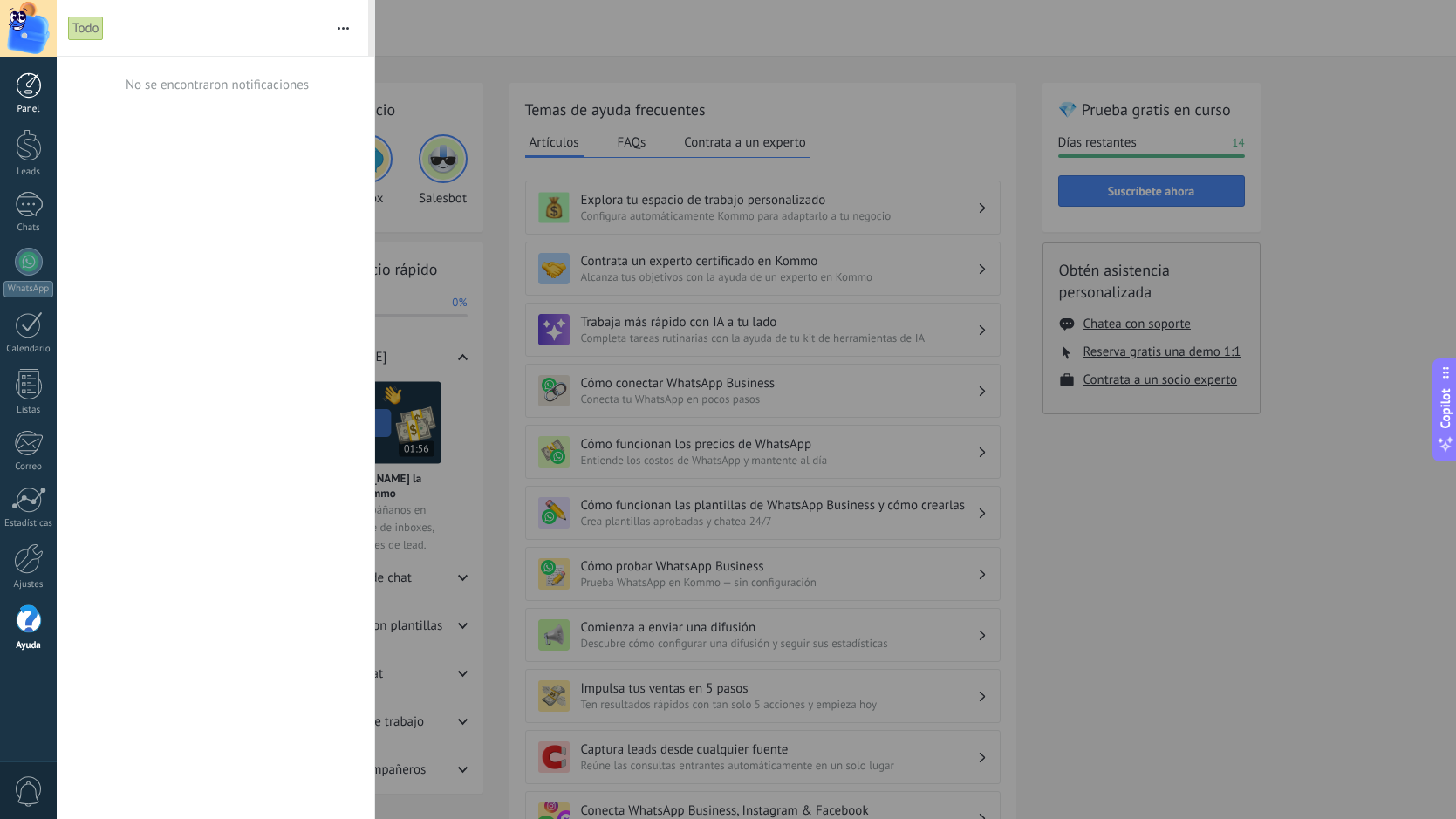
click at [24, 89] on div at bounding box center [29, 85] width 26 height 26
